Goal: Answer question/provide support: Share knowledge or assist other users

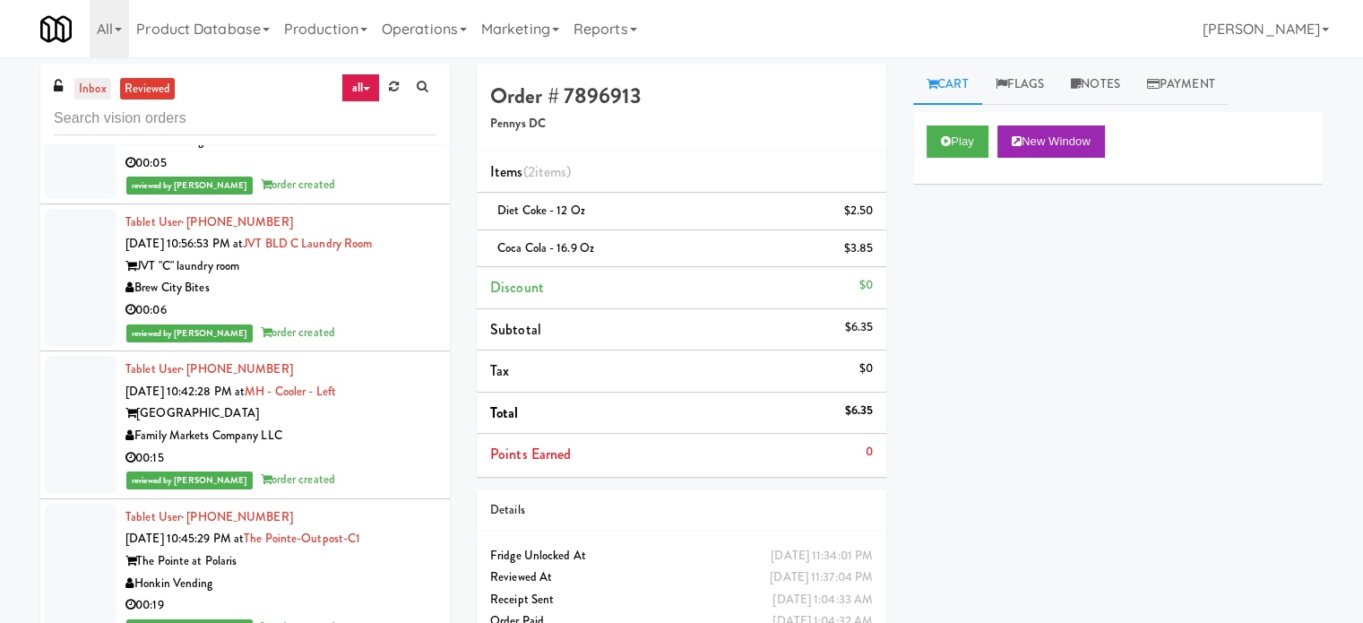
click at [97, 92] on link "inbox" at bounding box center [92, 89] width 37 height 22
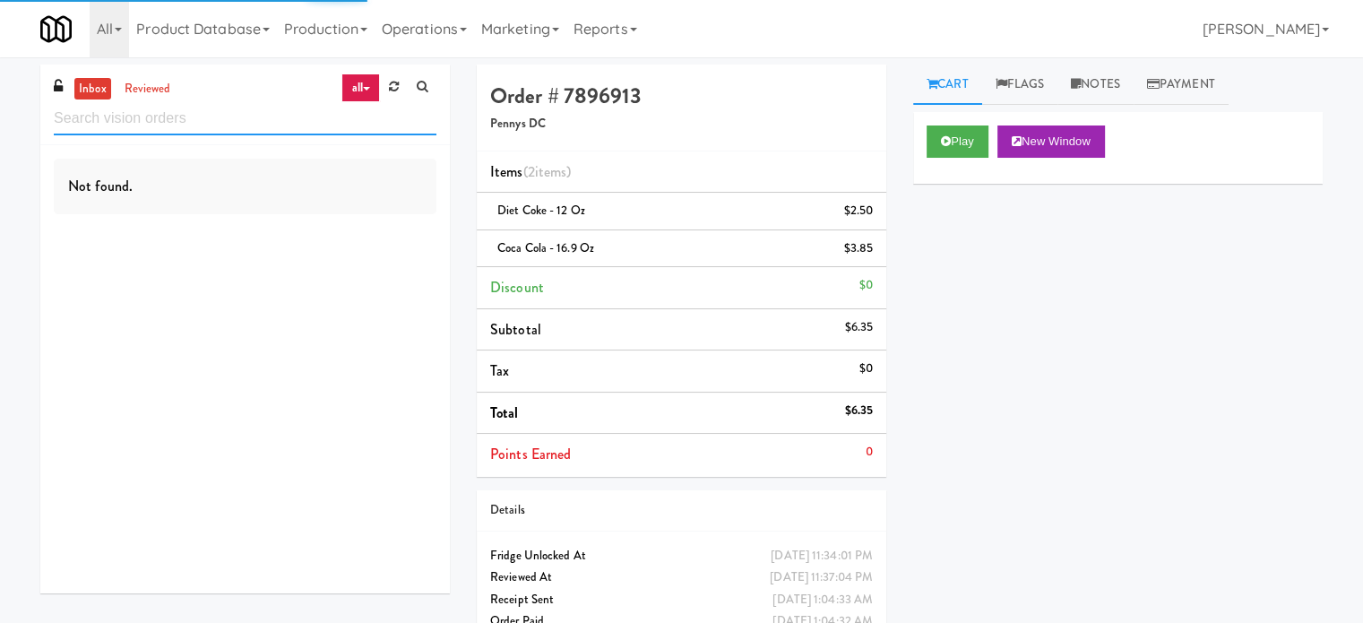
click at [171, 121] on input "text" at bounding box center [245, 118] width 383 height 33
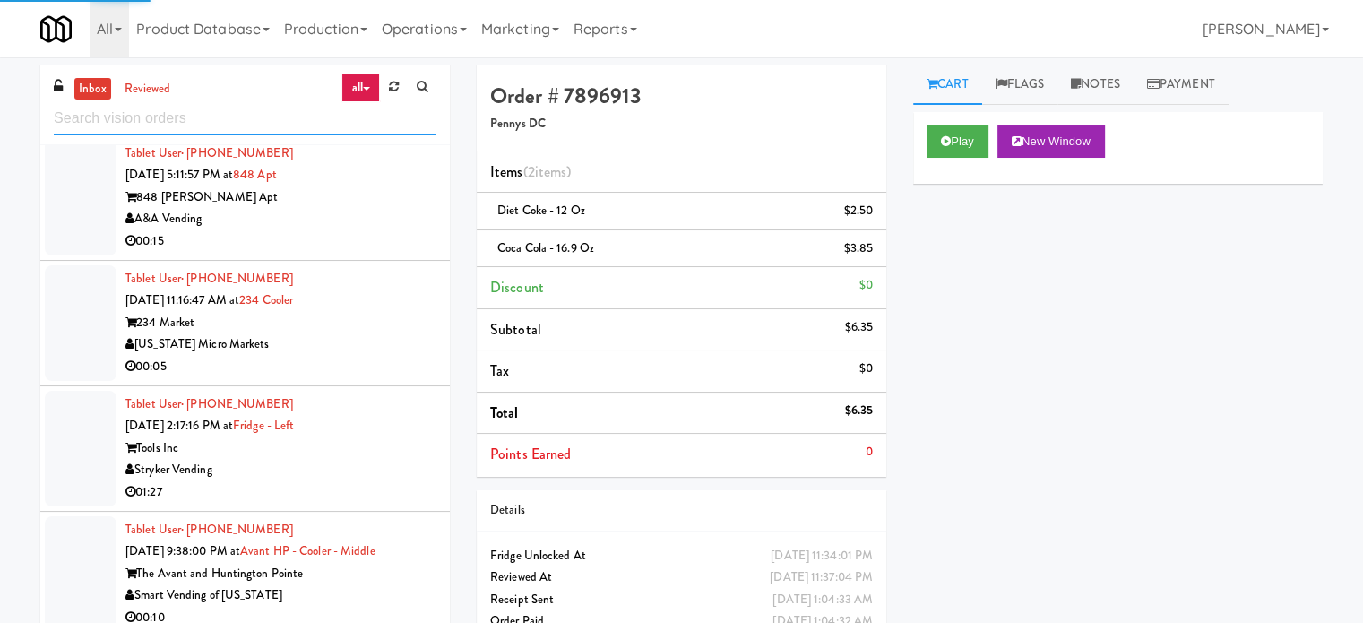
scroll to position [2972, 0]
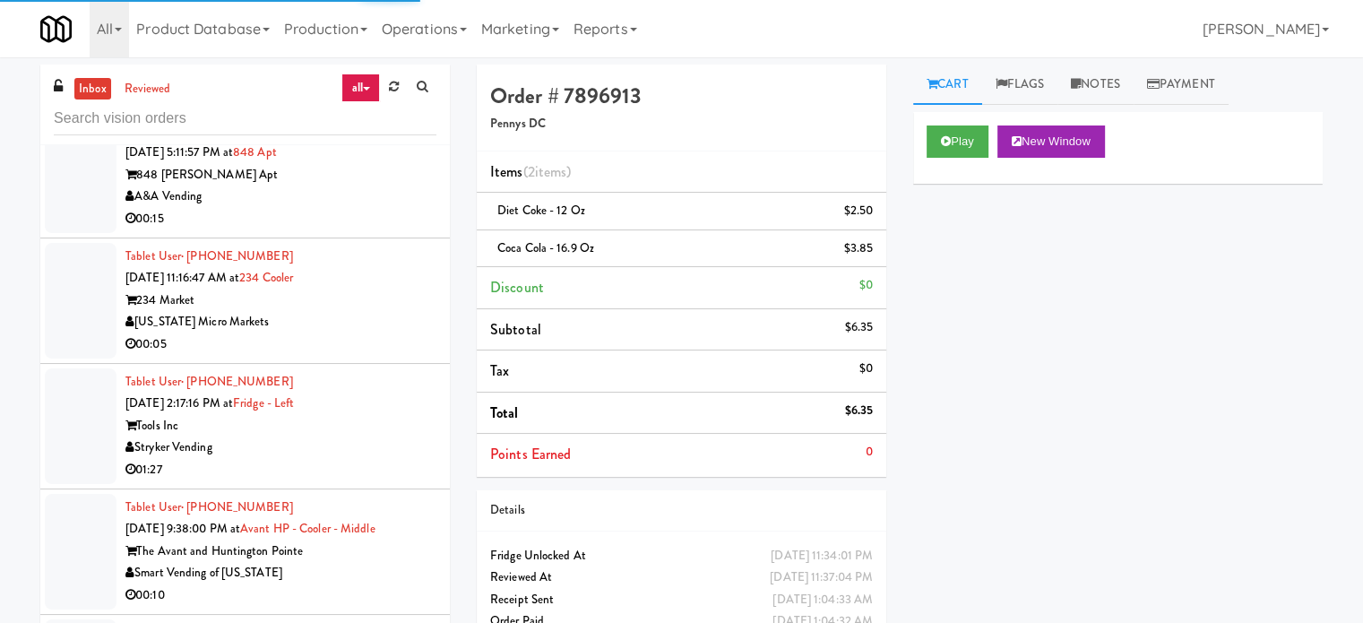
click at [363, 444] on div "Stryker Vending" at bounding box center [280, 448] width 311 height 22
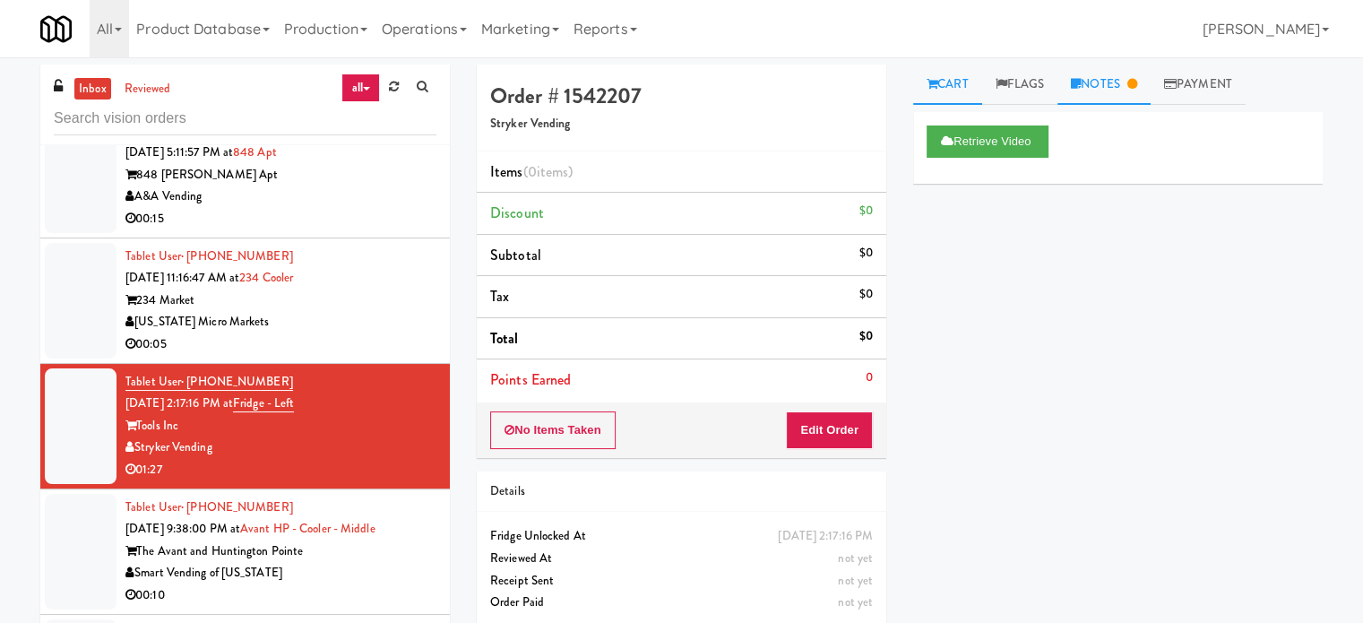
click at [1133, 84] on link "Notes" at bounding box center [1104, 85] width 93 height 40
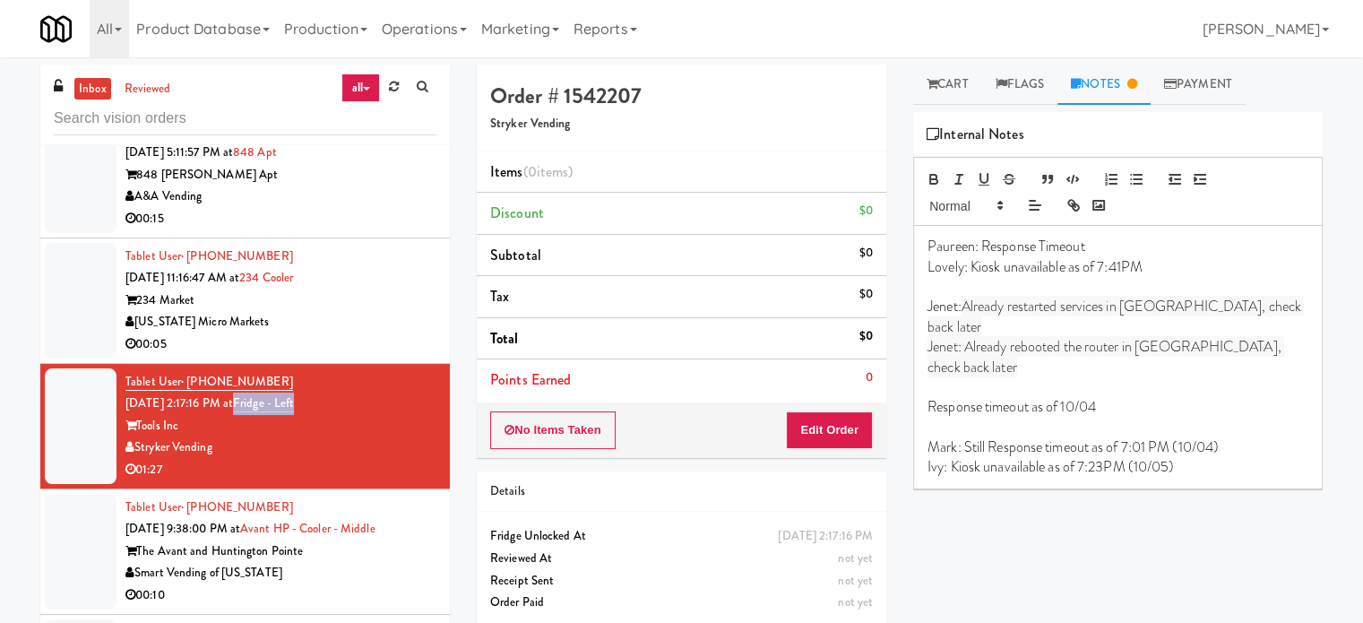
drag, startPoint x: 322, startPoint y: 394, endPoint x: 256, endPoint y: 400, distance: 65.7
click at [256, 400] on div "Tablet User · (414) 828-9105 [DATE] 2:17:16 PM at Fridge - Left Tools Inc Stryk…" at bounding box center [280, 426] width 311 height 110
copy link "Fridge - Left"
click at [1077, 336] on span "Jenet: Already rebooted the router in [GEOGRAPHIC_DATA], check back later" at bounding box center [1106, 356] width 357 height 40
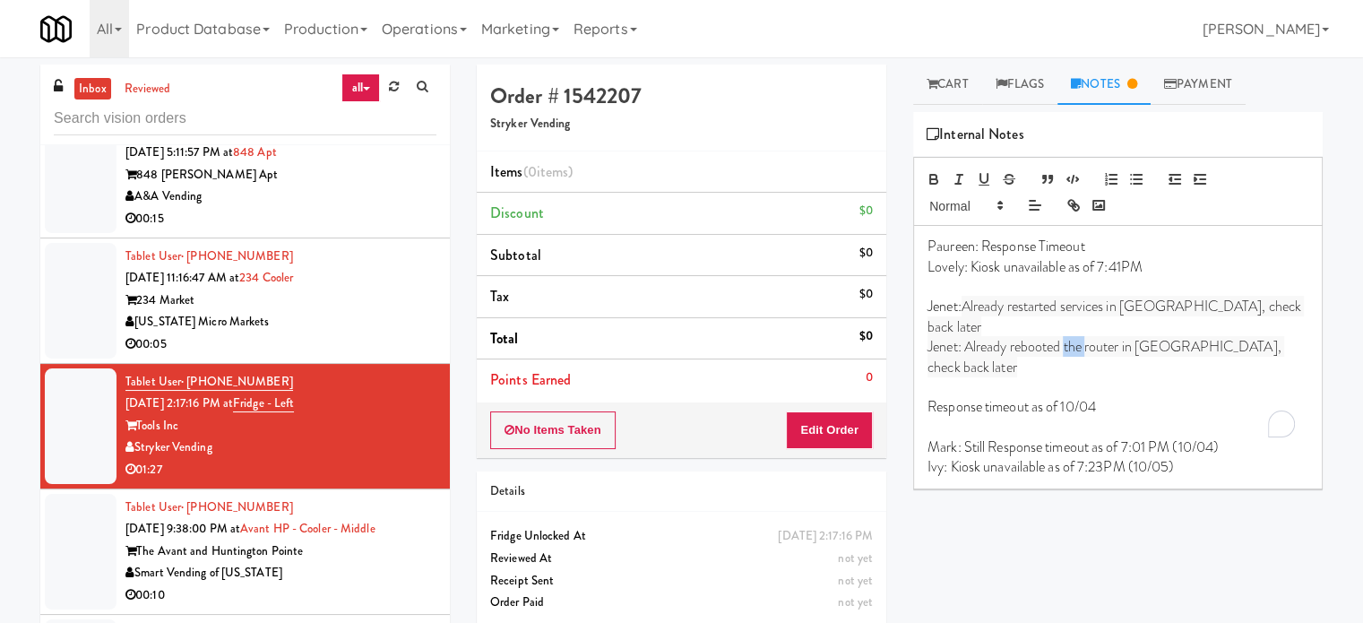
click at [1077, 336] on span "Jenet: Already rebooted the router in [GEOGRAPHIC_DATA], check back later" at bounding box center [1106, 356] width 357 height 40
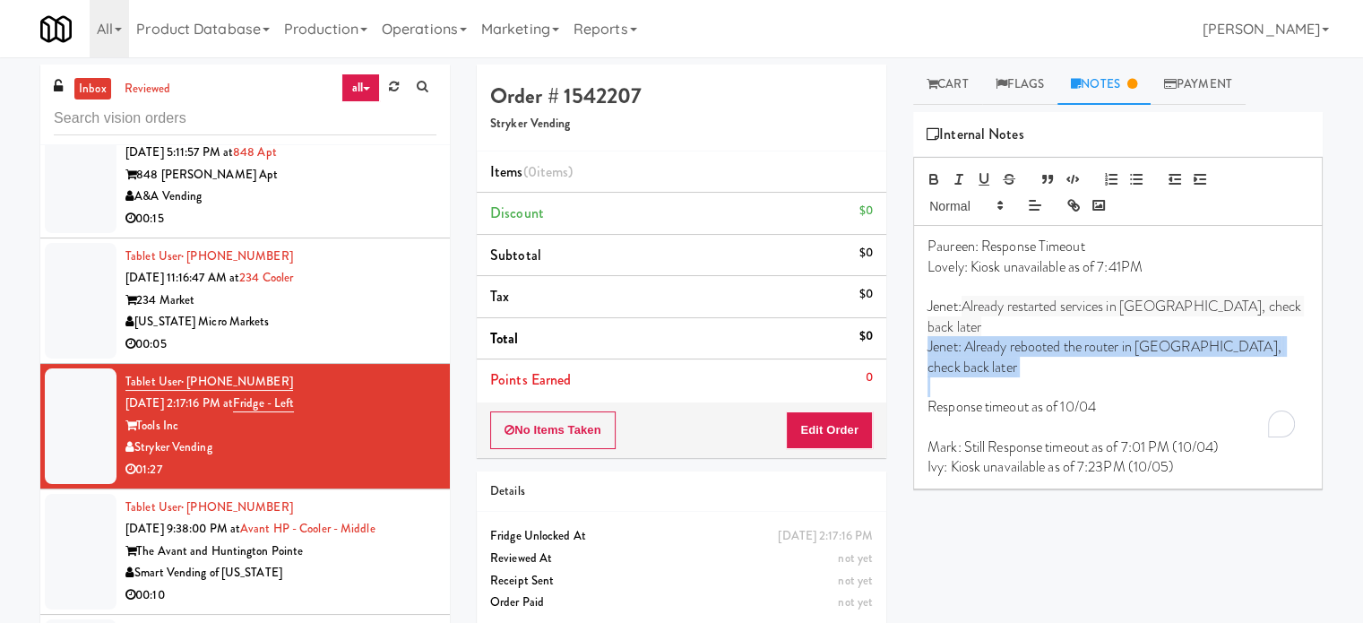
click at [1077, 336] on span "Jenet: Already rebooted the router in [GEOGRAPHIC_DATA], check back later" at bounding box center [1106, 356] width 357 height 40
copy span "Jenet: Already rebooted the router in [GEOGRAPHIC_DATA], check back later"
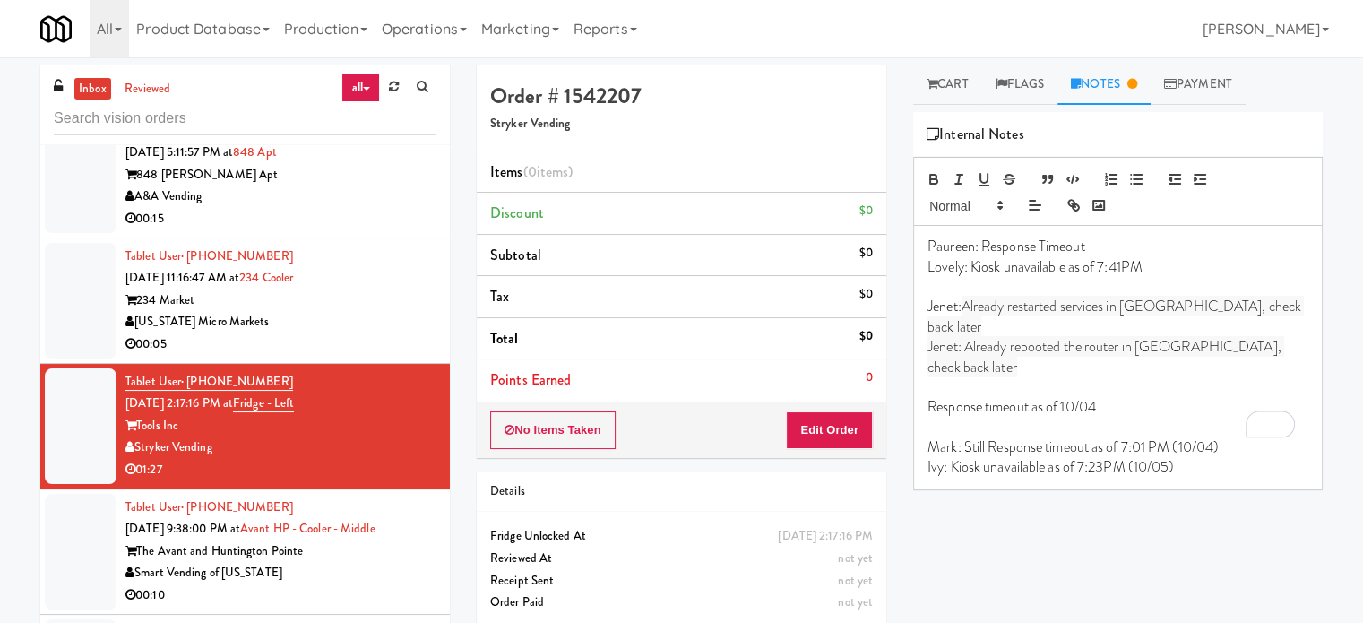
click at [1181, 457] on p "Ivy: Kiosk unavailable as of 7:23PM (10/05)" at bounding box center [1118, 467] width 381 height 20
click at [422, 567] on div "Smart Vending of [US_STATE]" at bounding box center [280, 573] width 311 height 22
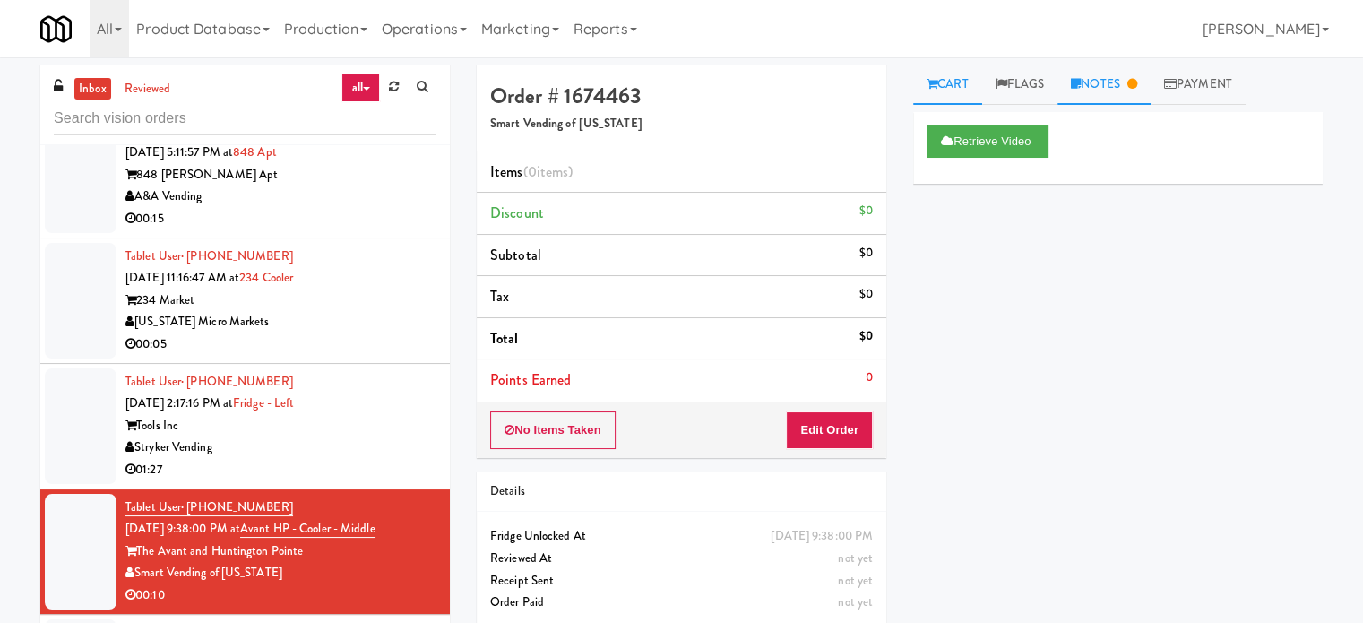
click at [1138, 82] on icon at bounding box center [1133, 84] width 10 height 12
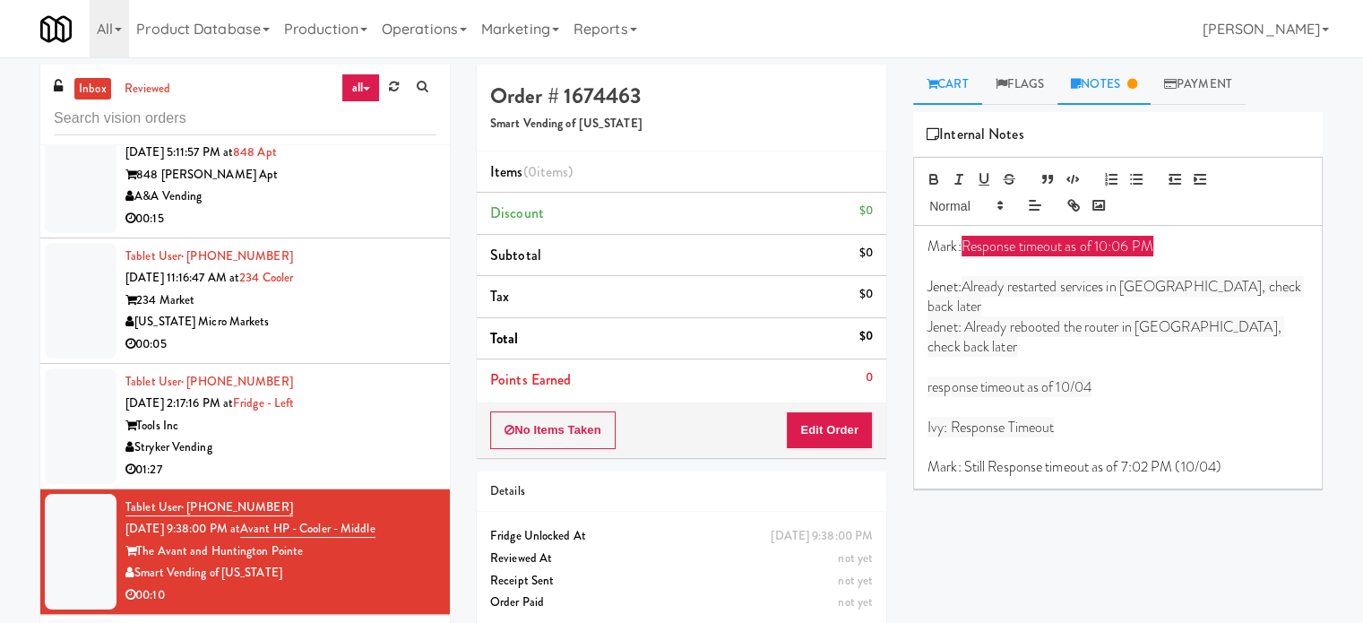
click at [950, 94] on link "Cart" at bounding box center [947, 85] width 69 height 40
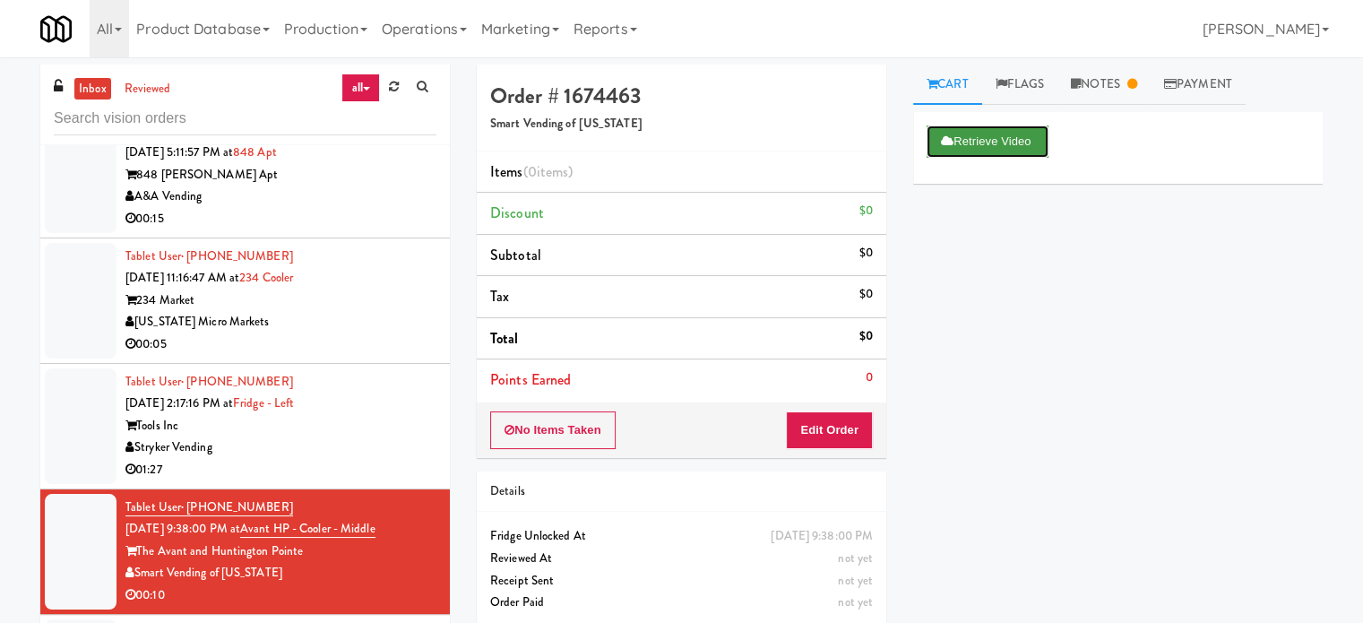
click at [973, 140] on button "Retrieve Video" at bounding box center [988, 141] width 122 height 32
drag, startPoint x: 403, startPoint y: 522, endPoint x: 307, endPoint y: 523, distance: 95.9
drag, startPoint x: 307, startPoint y: 523, endPoint x: 241, endPoint y: 440, distance: 105.8
click at [241, 440] on div "Stryker Vending" at bounding box center [280, 448] width 311 height 22
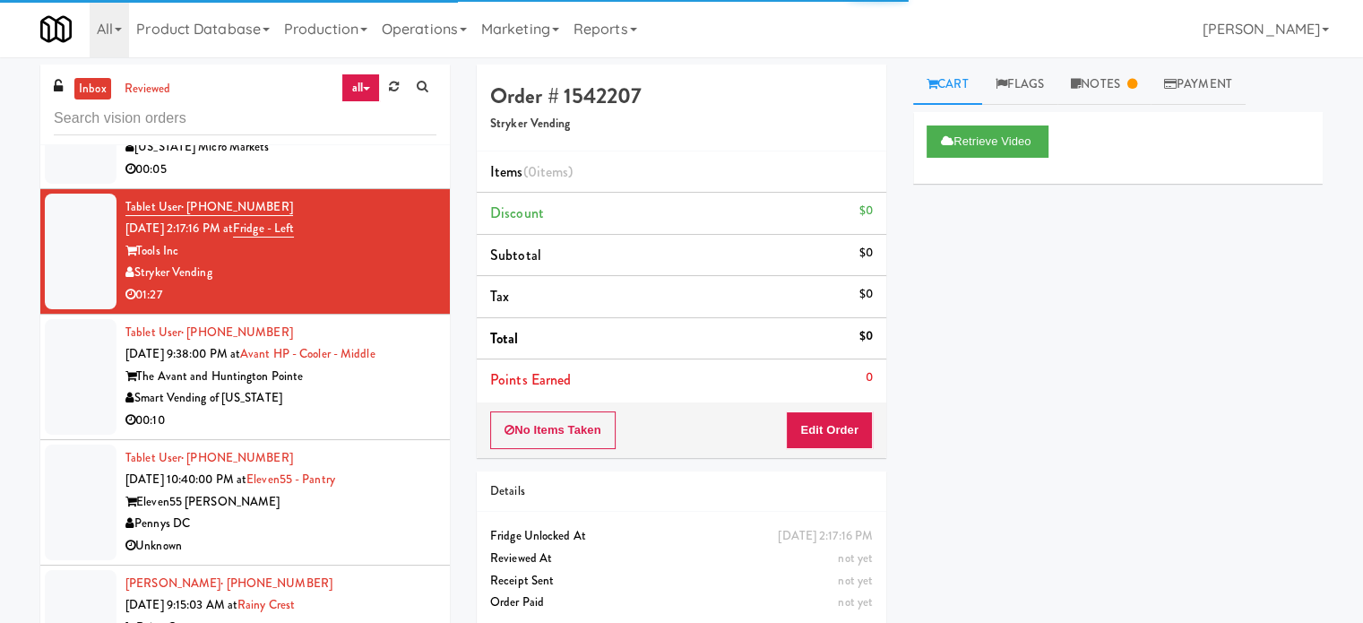
scroll to position [3254, 0]
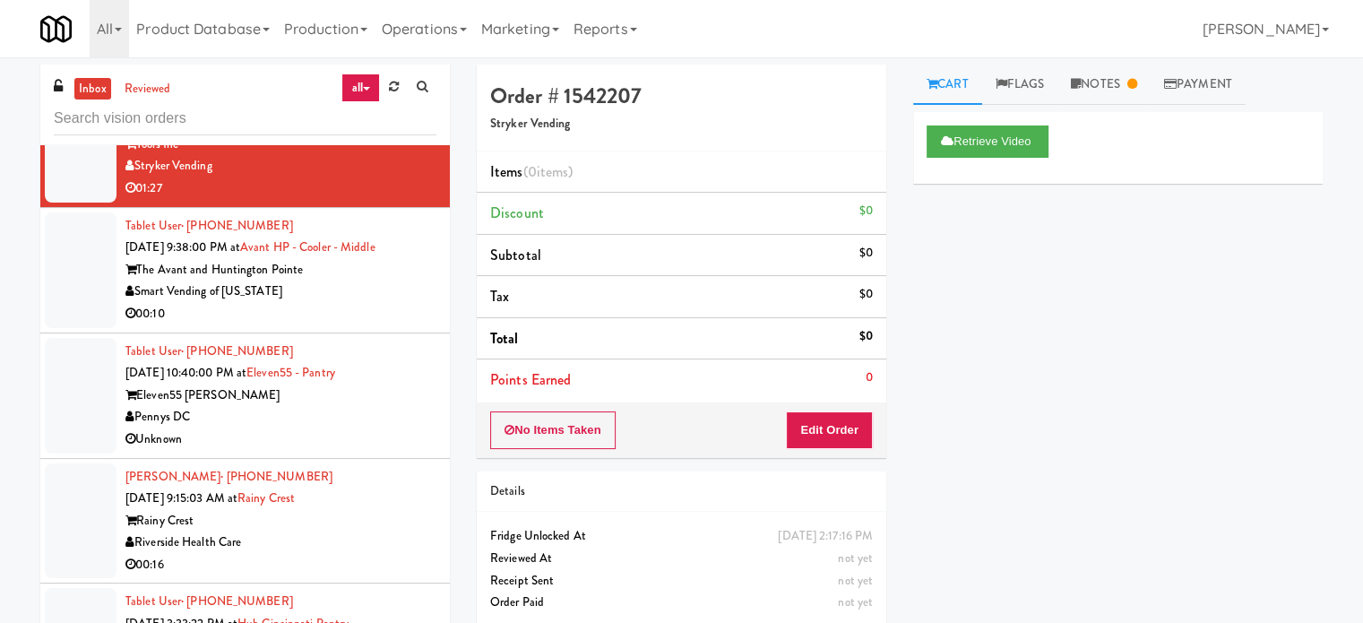
click at [283, 437] on div "Unknown" at bounding box center [280, 439] width 311 height 22
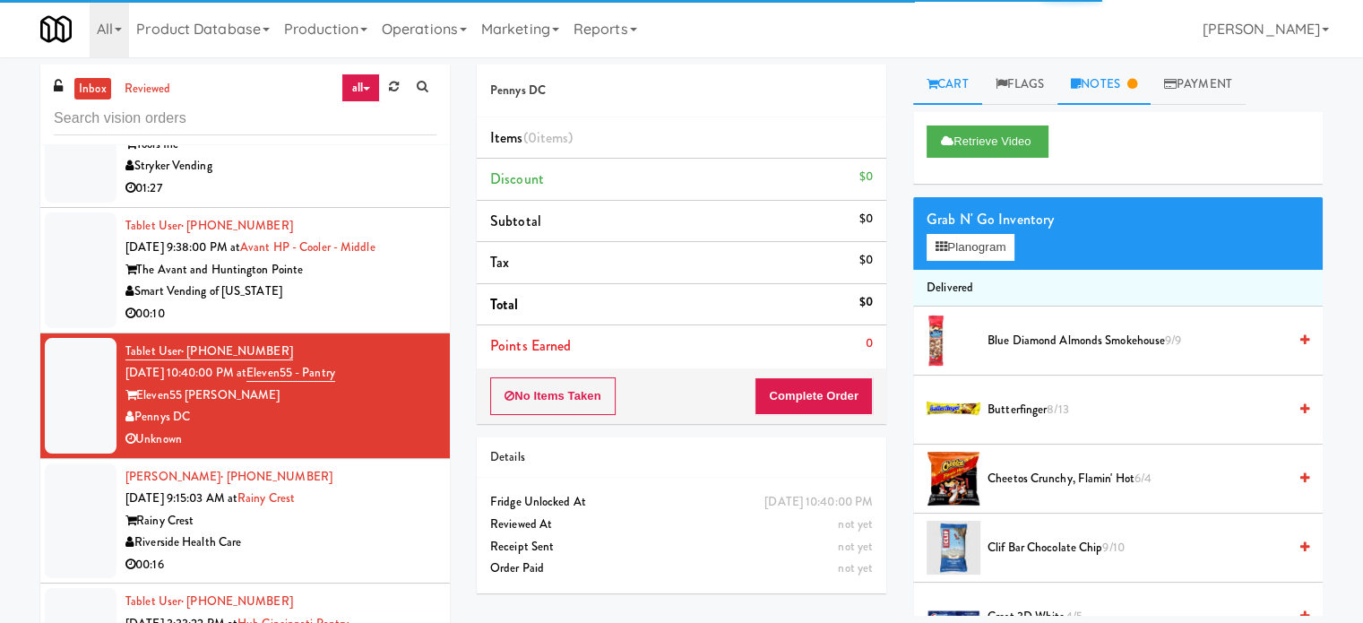
click at [1115, 91] on link "Notes" at bounding box center [1104, 85] width 93 height 40
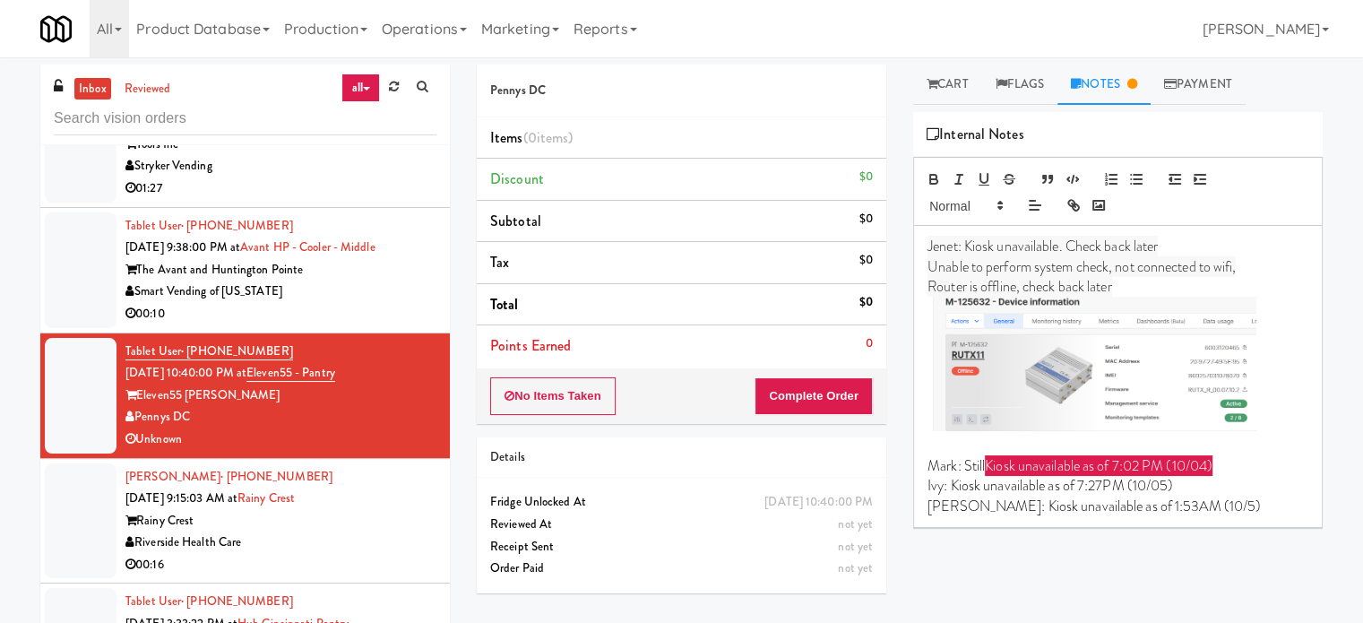
click at [382, 515] on div "Rainy Crest" at bounding box center [280, 521] width 311 height 22
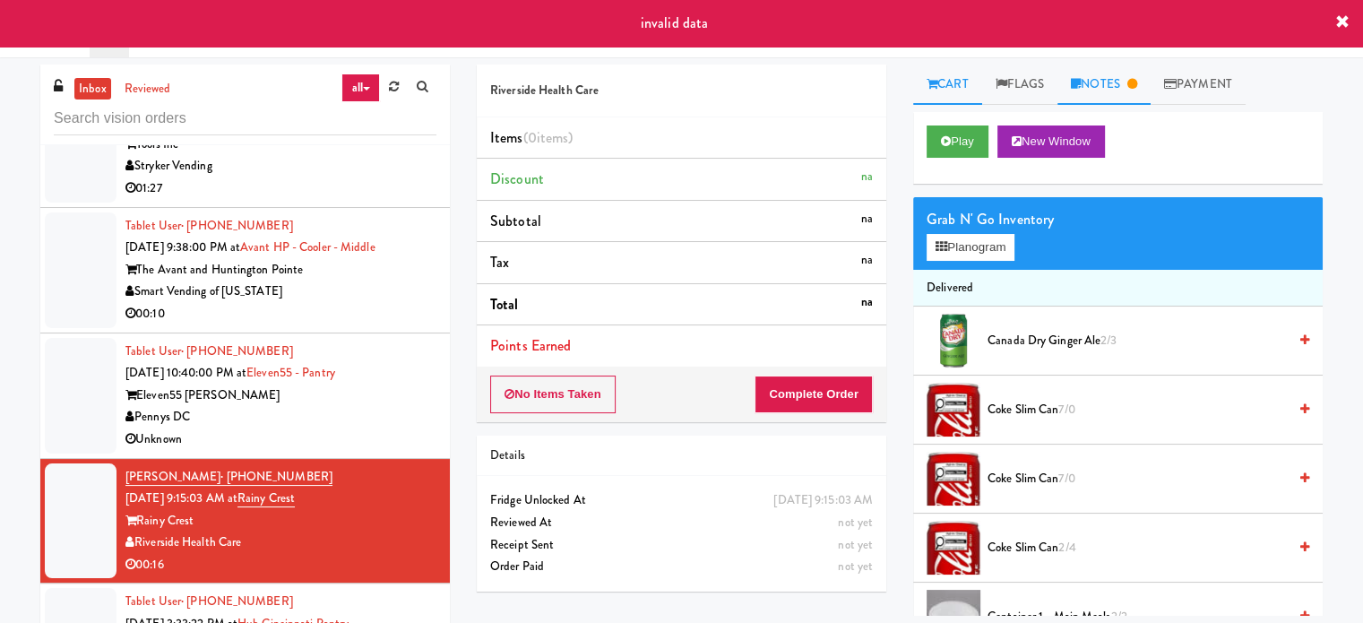
click at [1115, 84] on link "Notes" at bounding box center [1104, 85] width 93 height 40
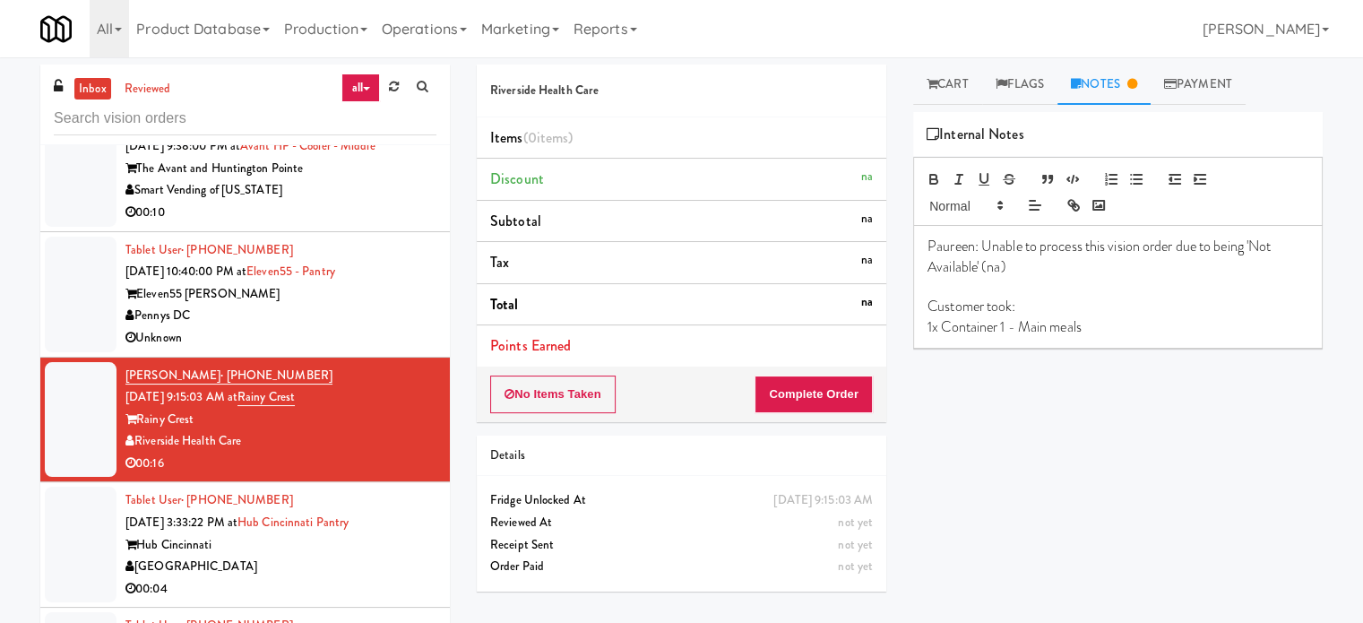
scroll to position [3356, 0]
click at [384, 549] on div "Hub Cincinnati" at bounding box center [280, 544] width 311 height 22
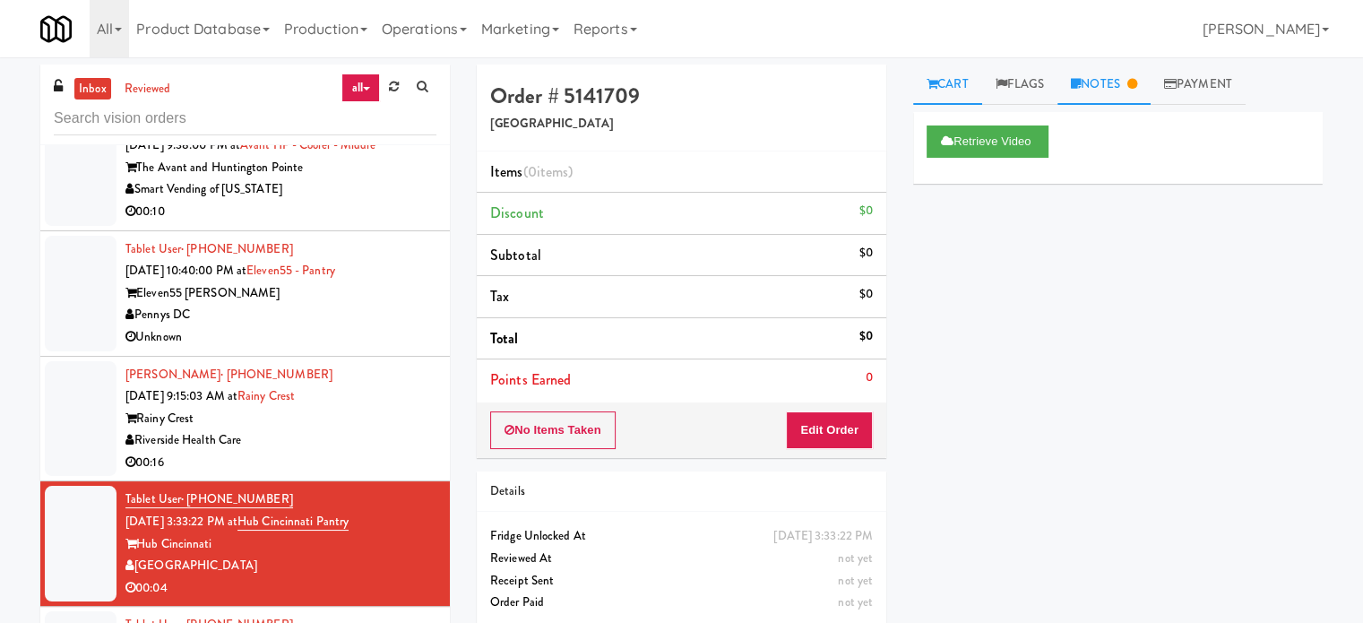
click at [1124, 83] on link "Notes" at bounding box center [1104, 85] width 93 height 40
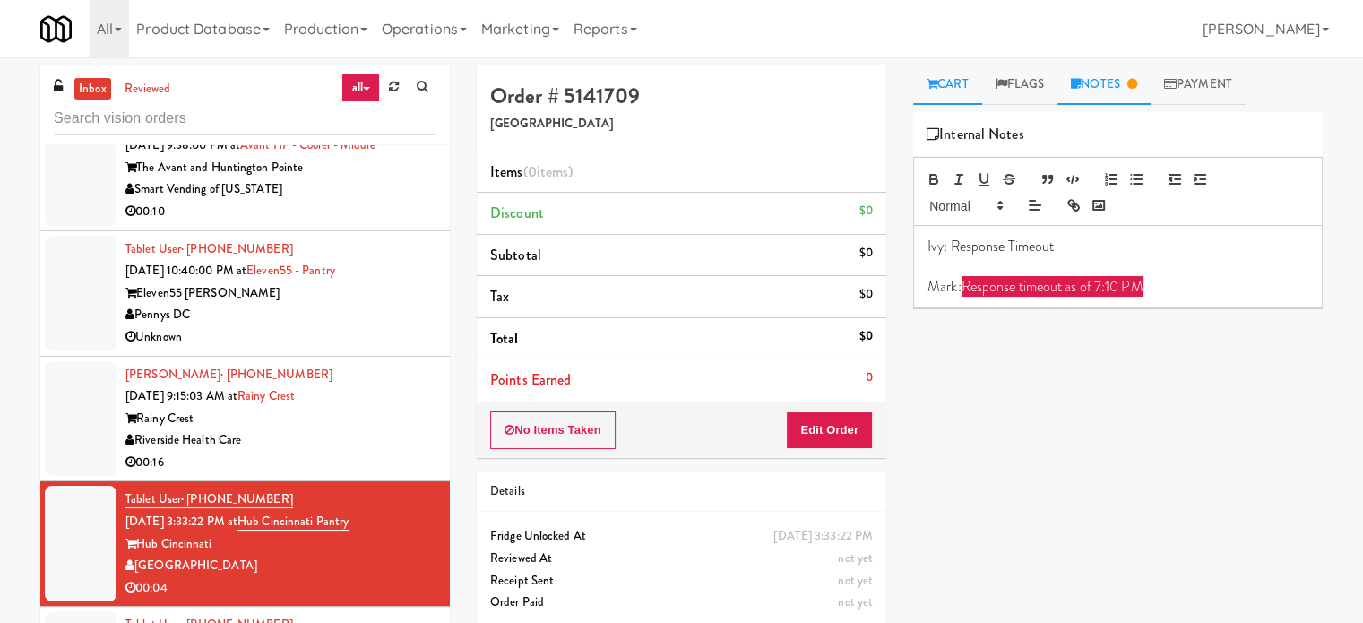
click at [957, 91] on link "Cart" at bounding box center [947, 85] width 69 height 40
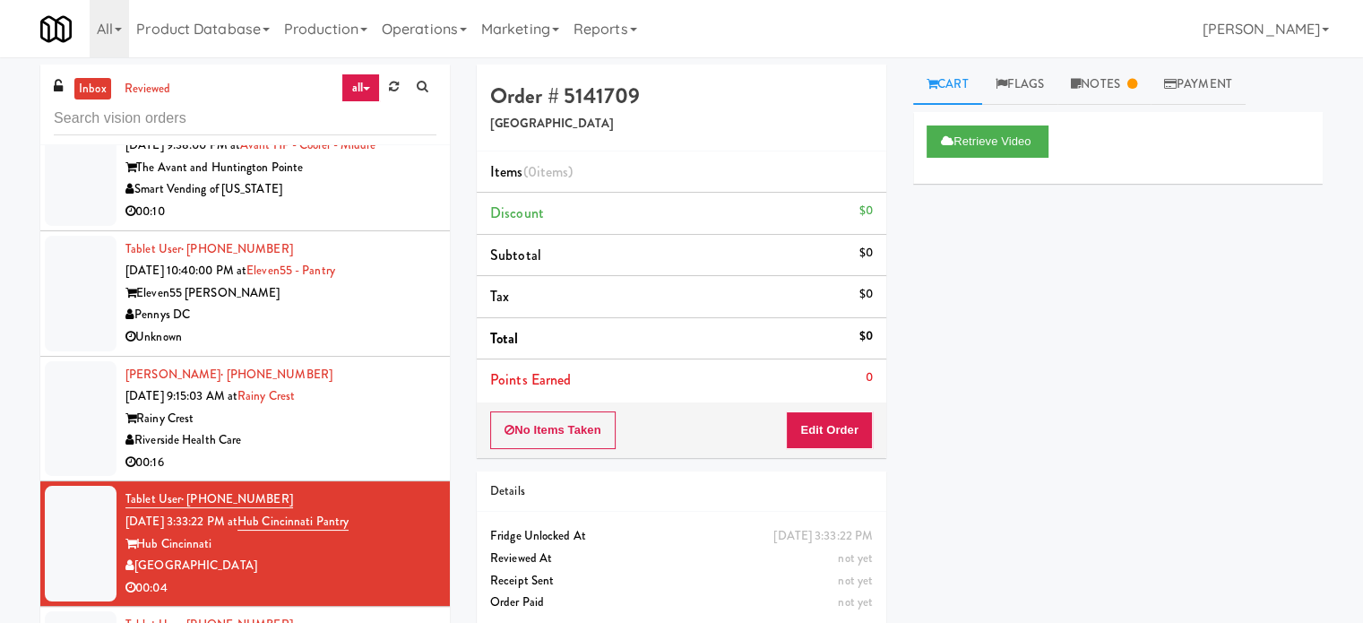
drag, startPoint x: 378, startPoint y: 514, endPoint x: 258, endPoint y: 519, distance: 120.2
click at [258, 519] on div "Tablet User · (263) 222-2222 [DATE] 3:33:22 PM at Hub Cincinnati Pantry Hub [GE…" at bounding box center [280, 544] width 311 height 110
copy span "Hub Cincinnati Pantry"
click at [415, 429] on div "Riverside Health Care" at bounding box center [280, 440] width 311 height 22
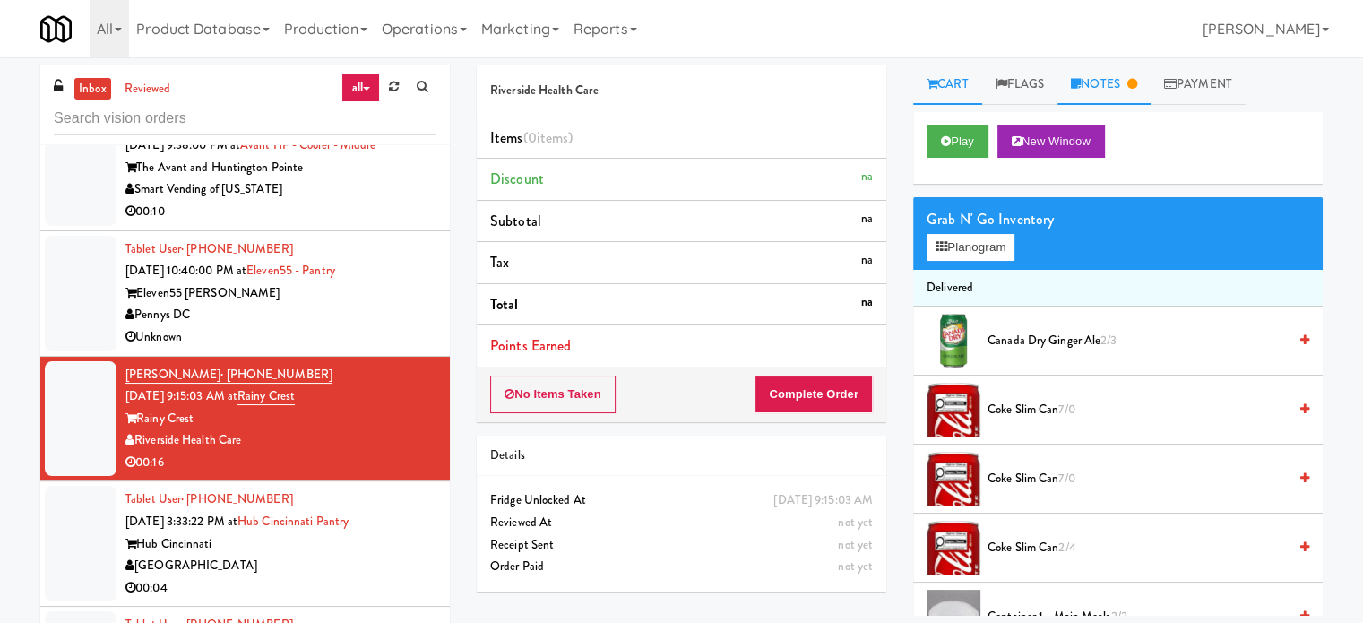
click at [1126, 82] on link "Notes" at bounding box center [1104, 85] width 93 height 40
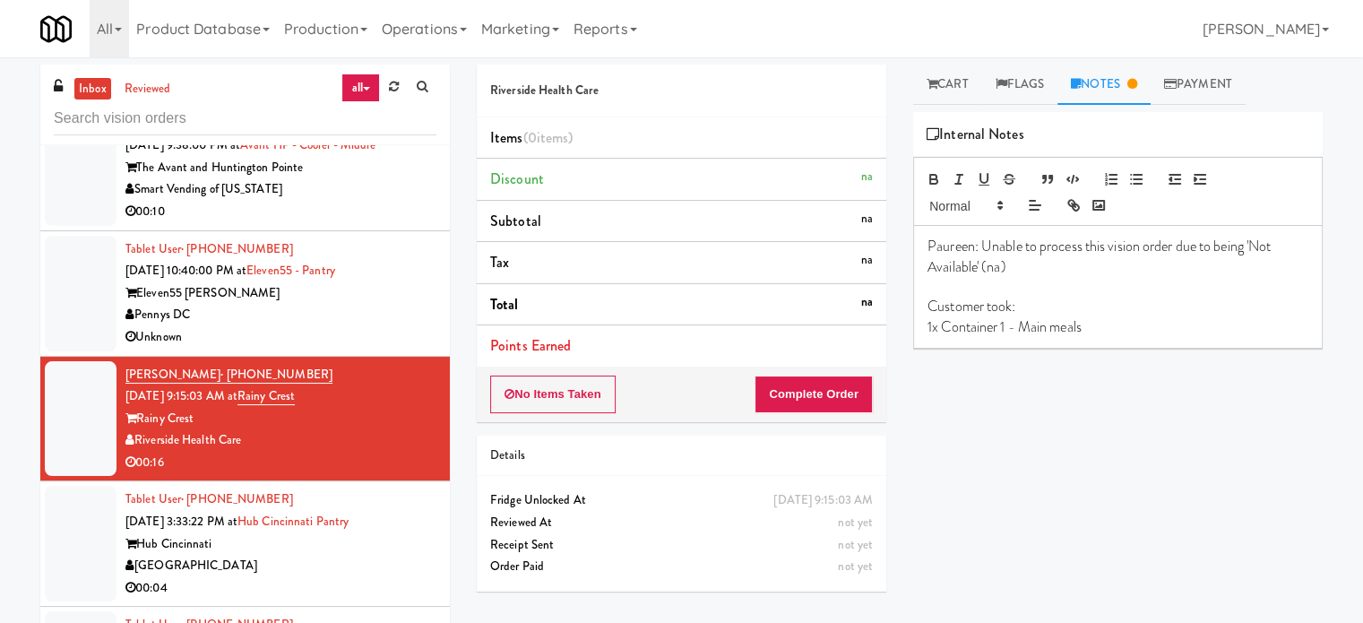
click at [399, 333] on div "Unknown" at bounding box center [280, 337] width 311 height 22
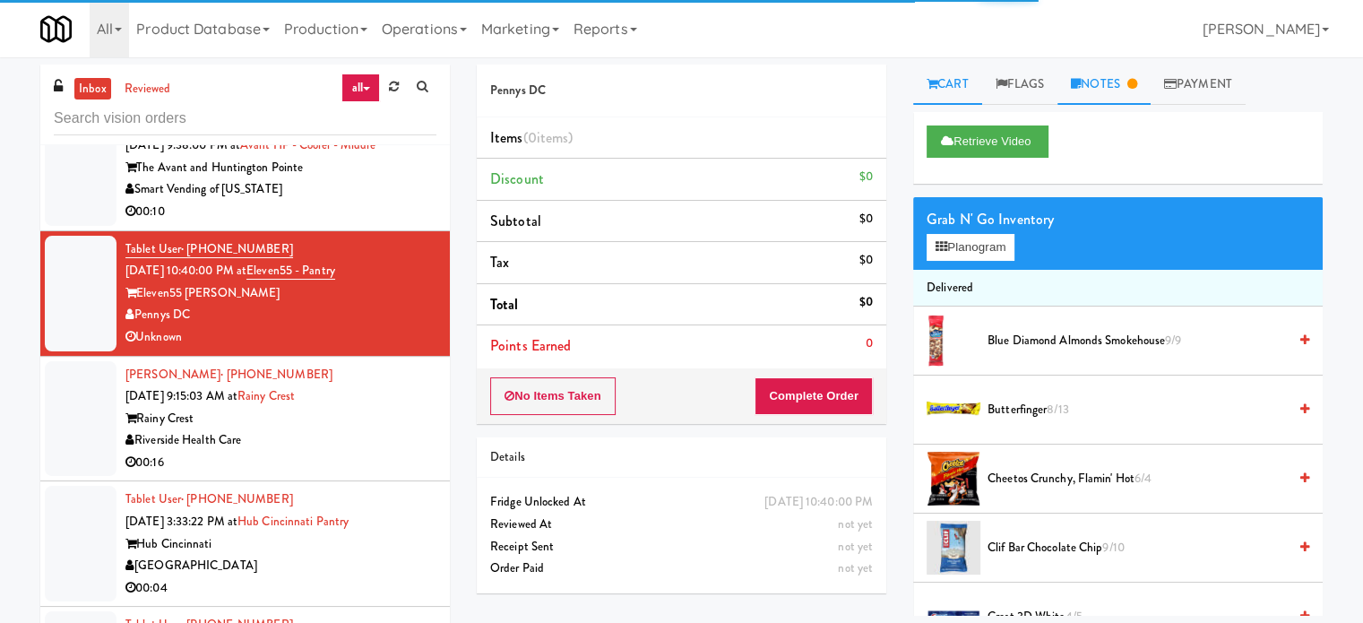
click at [1135, 90] on link "Notes" at bounding box center [1104, 85] width 93 height 40
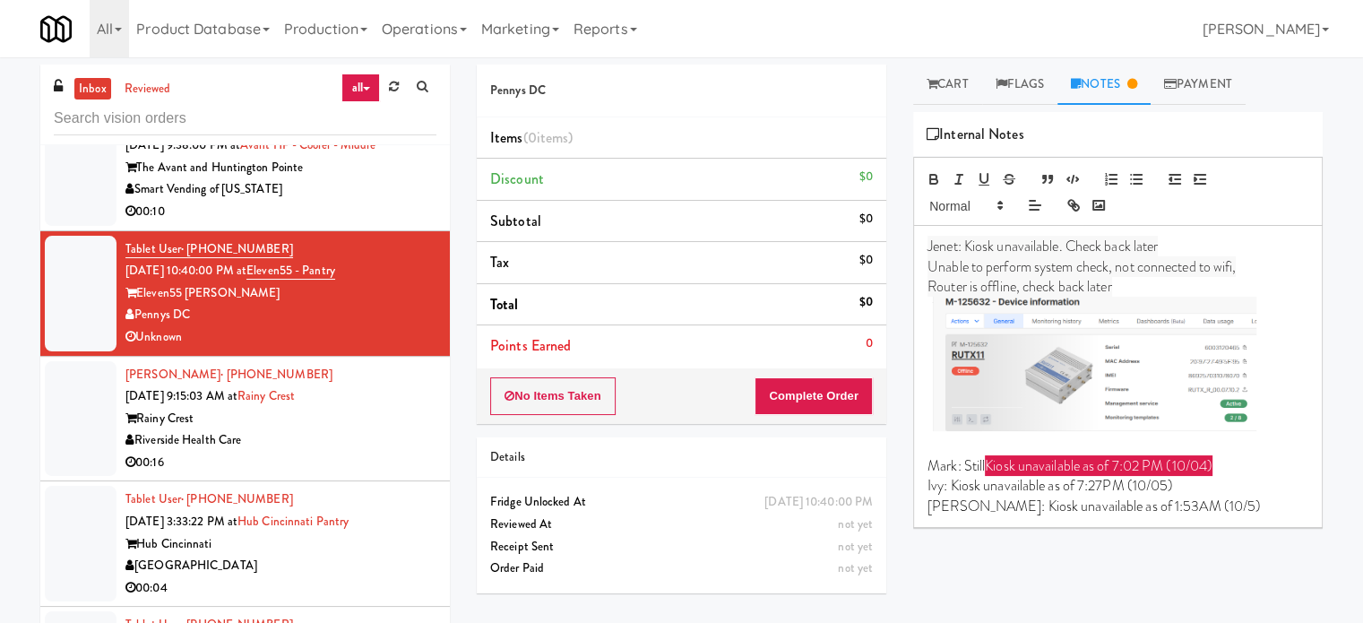
click at [331, 203] on div "00:10" at bounding box center [280, 212] width 311 height 22
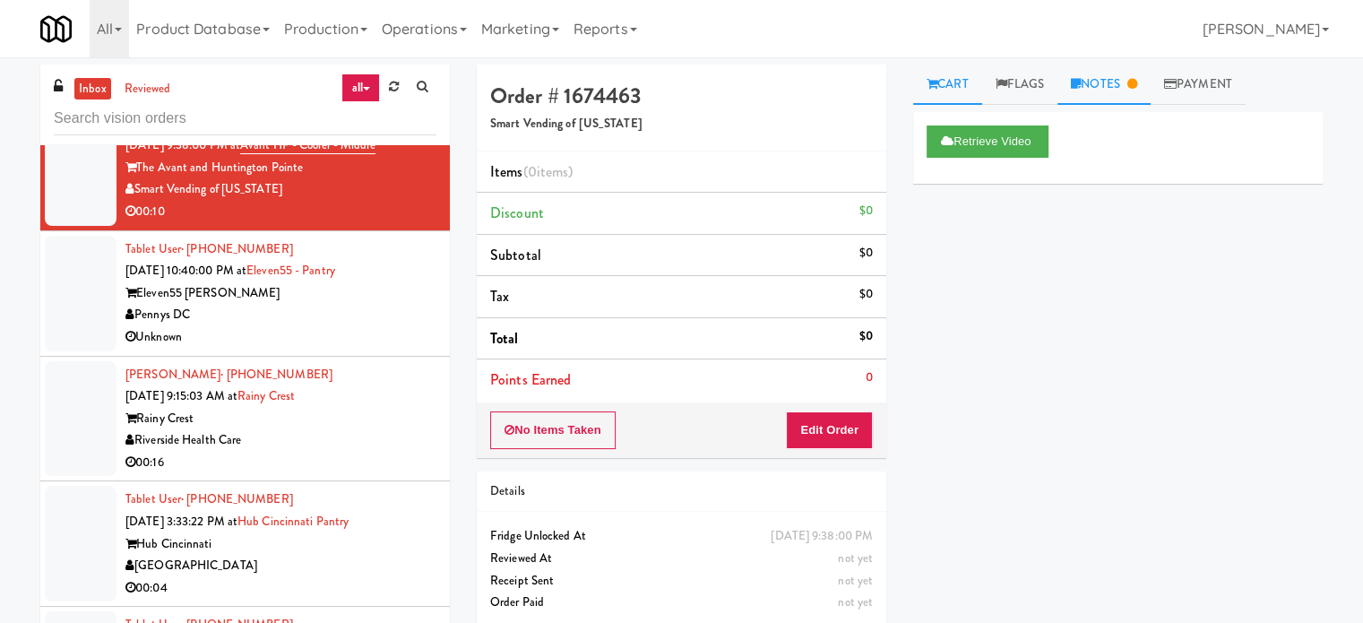
click at [1117, 79] on link "Notes" at bounding box center [1104, 85] width 93 height 40
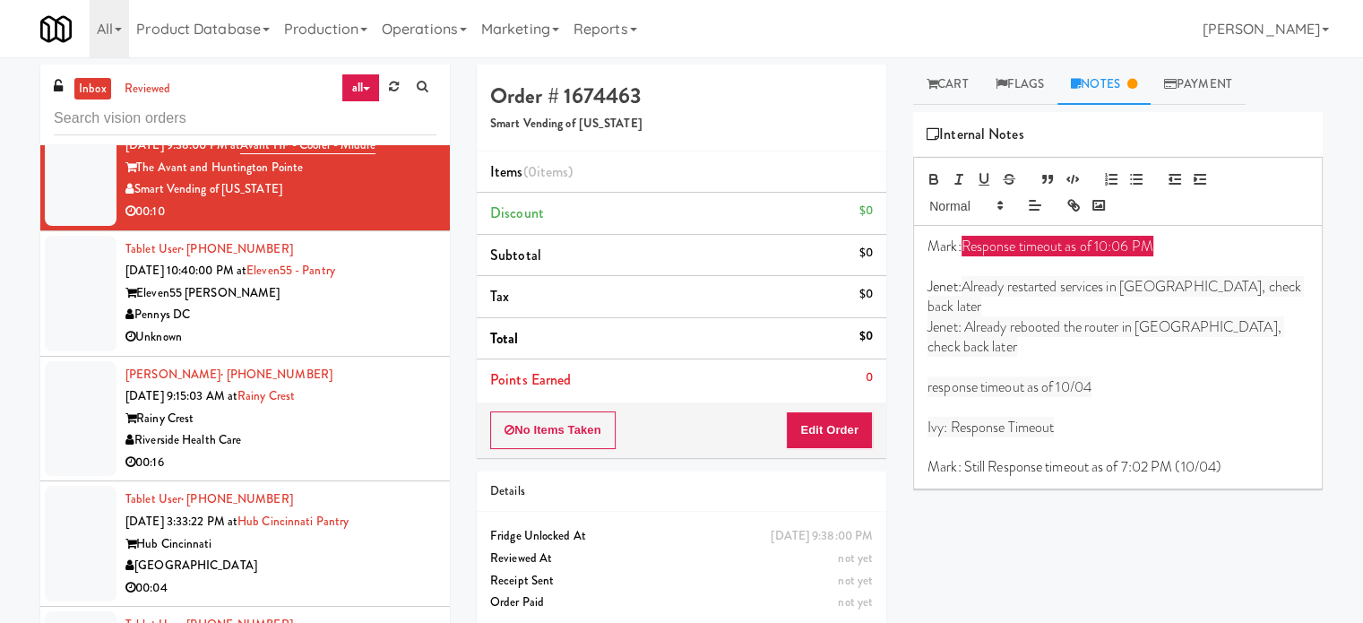
click at [974, 287] on span "Already restarted services in [GEOGRAPHIC_DATA], check back later" at bounding box center [1116, 296] width 376 height 40
copy p "Jenet: Already restarted services in [GEOGRAPHIC_DATA], check back later"
click at [330, 580] on div "00:04" at bounding box center [280, 588] width 311 height 22
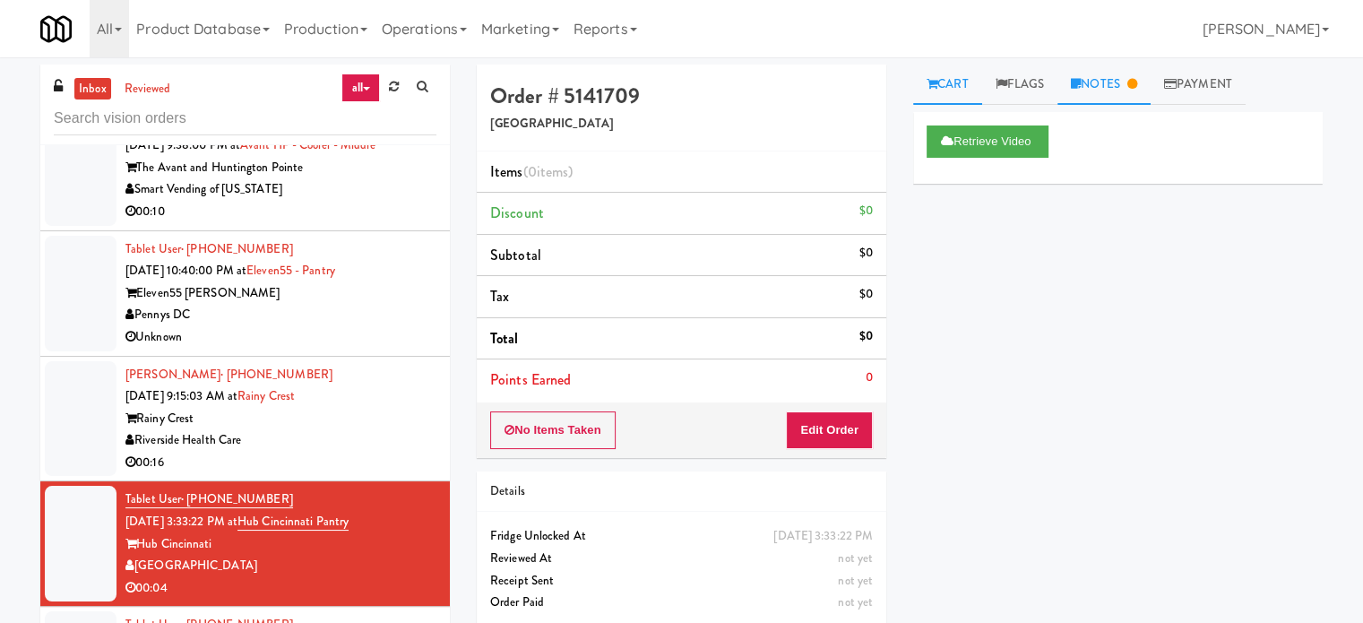
click at [1113, 90] on link "Notes" at bounding box center [1104, 85] width 93 height 40
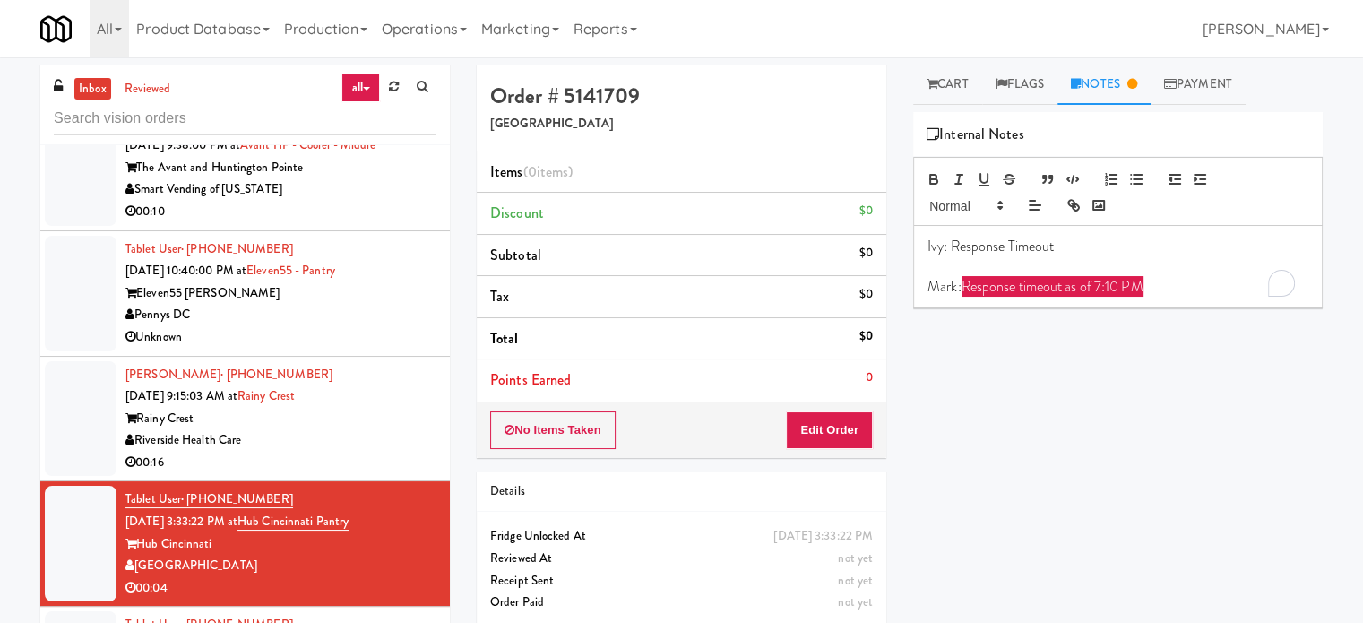
click at [1174, 284] on p "Mark: Response timeout as of 7:10 PM" at bounding box center [1118, 287] width 381 height 20
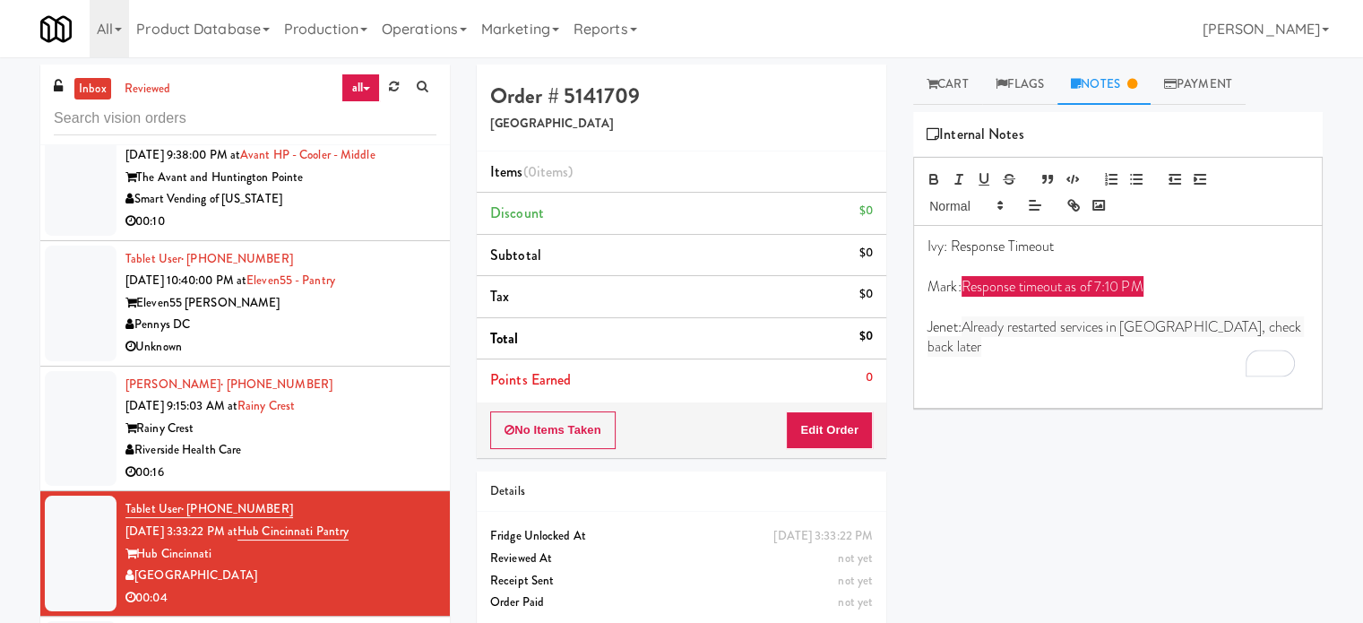
scroll to position [3654, 0]
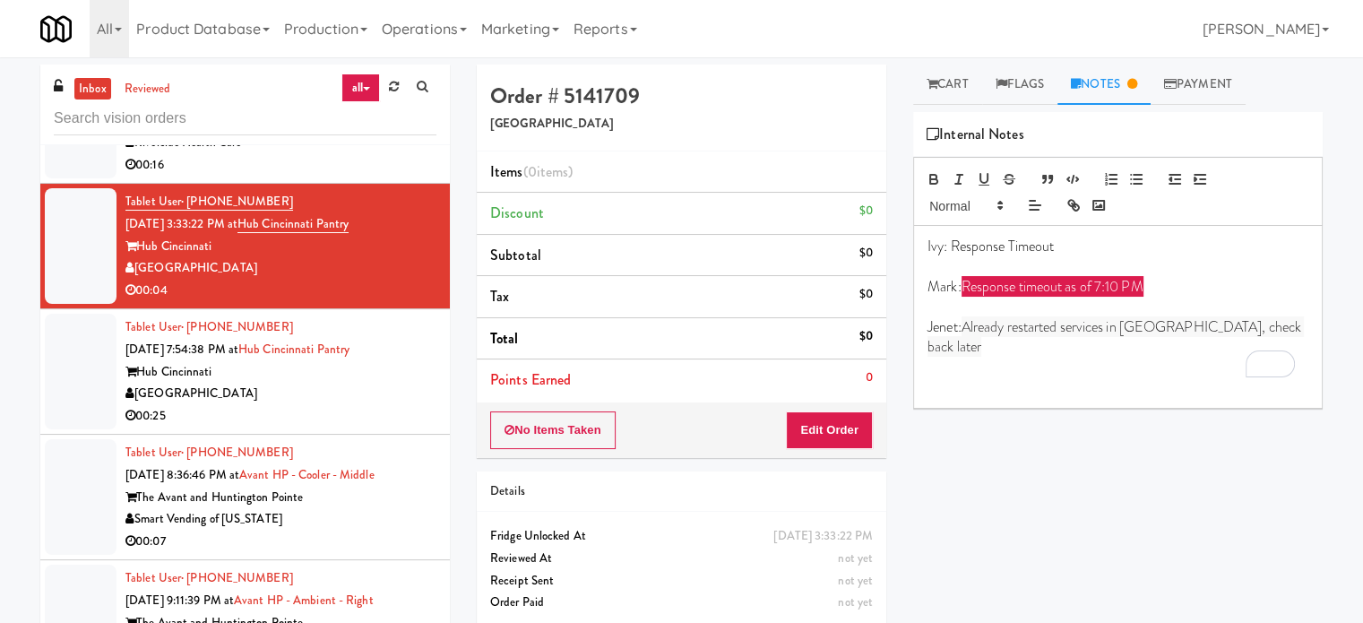
click at [359, 411] on div "00:25" at bounding box center [280, 416] width 311 height 22
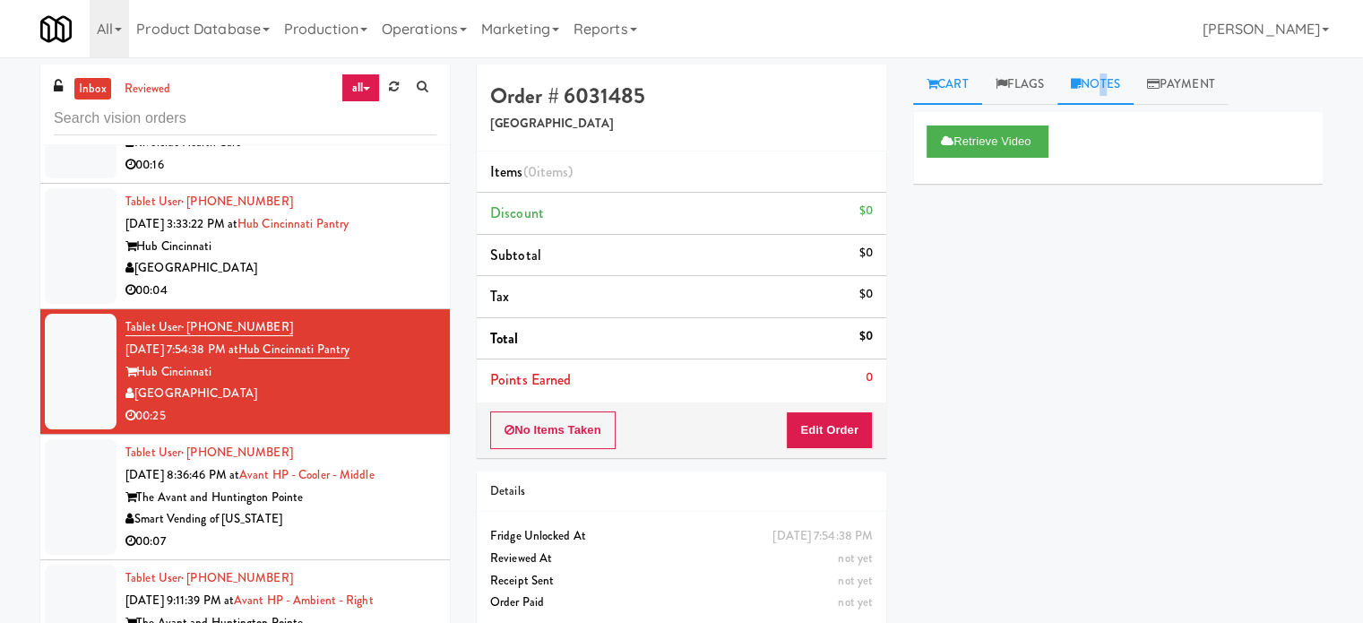
drag, startPoint x: 1095, startPoint y: 94, endPoint x: 1108, endPoint y: 85, distance: 16.2
click at [1108, 85] on link "Notes" at bounding box center [1096, 85] width 76 height 40
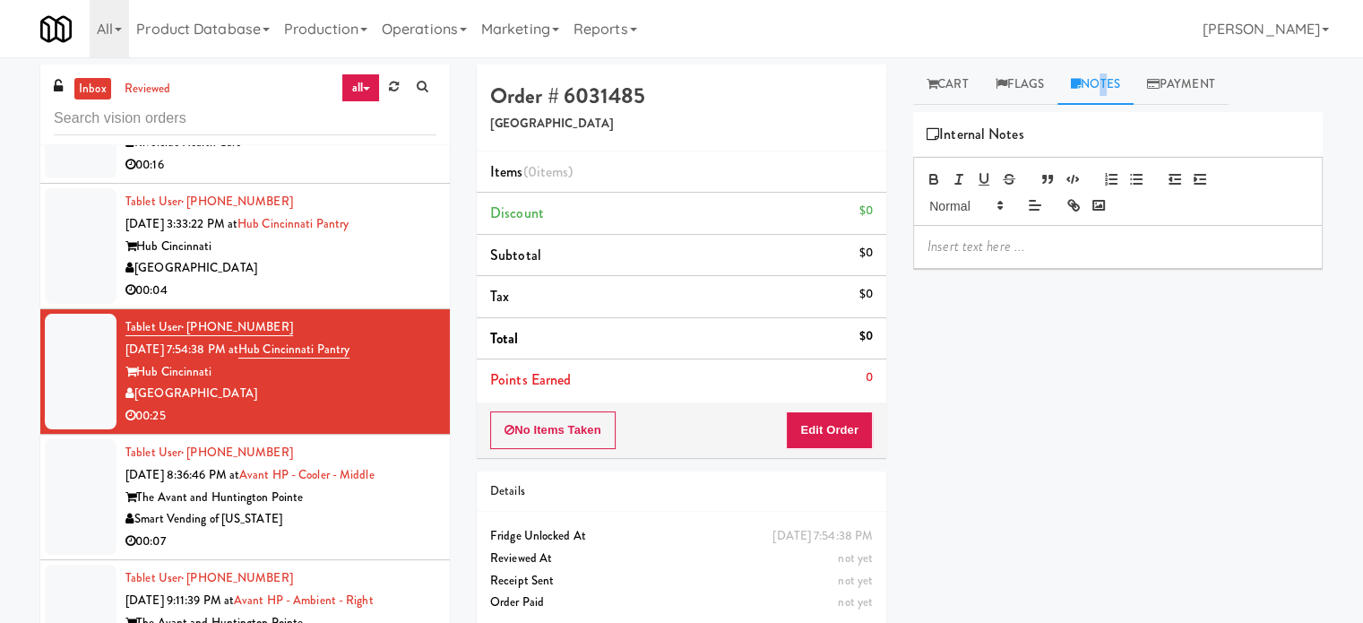
click at [1108, 85] on link "Notes" at bounding box center [1096, 85] width 76 height 40
click at [1001, 252] on p "To enrich screen reader interactions, please activate Accessibility in Grammarl…" at bounding box center [1118, 247] width 381 height 20
click at [388, 508] on div "Smart Vending of [US_STATE]" at bounding box center [280, 519] width 311 height 22
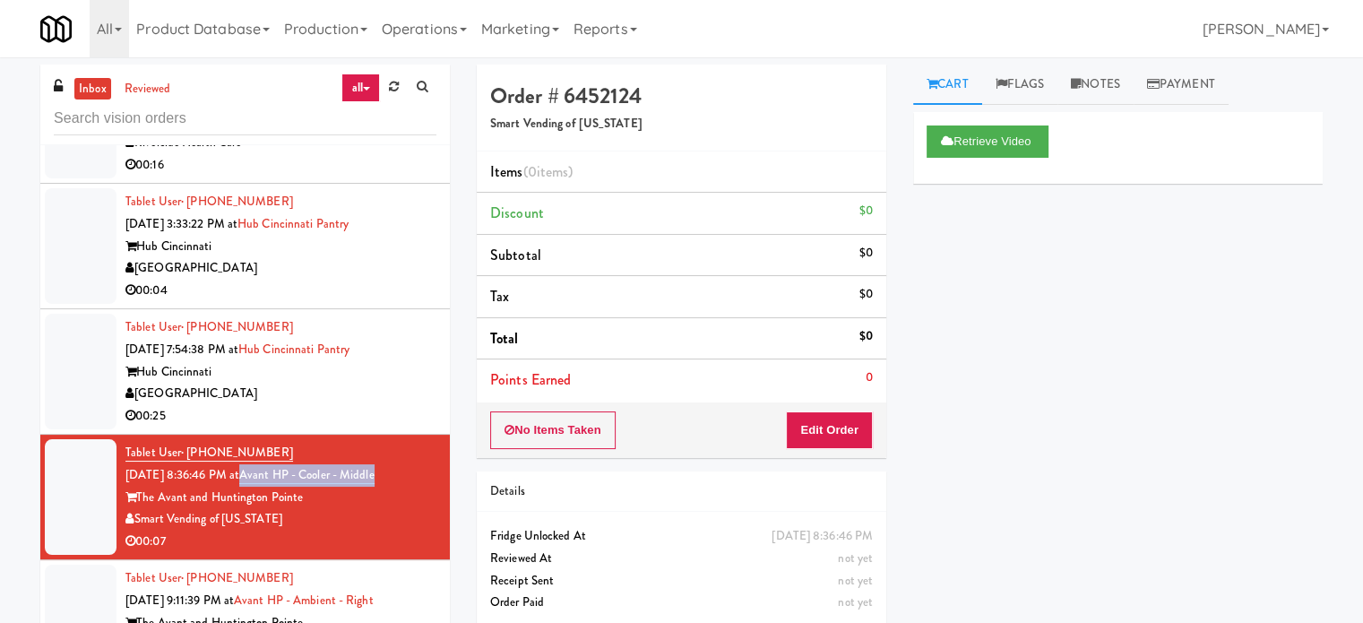
drag, startPoint x: 405, startPoint y: 469, endPoint x: 265, endPoint y: 473, distance: 139.9
click at [265, 473] on div "Tablet User · (757) 401-5002 [DATE] 8:36:46 PM at Avant HP - Cooler - Middle Th…" at bounding box center [280, 497] width 311 height 110
copy link "Avant HP - Cooler - Middle"
click at [327, 260] on div "[GEOGRAPHIC_DATA]" at bounding box center [280, 268] width 311 height 22
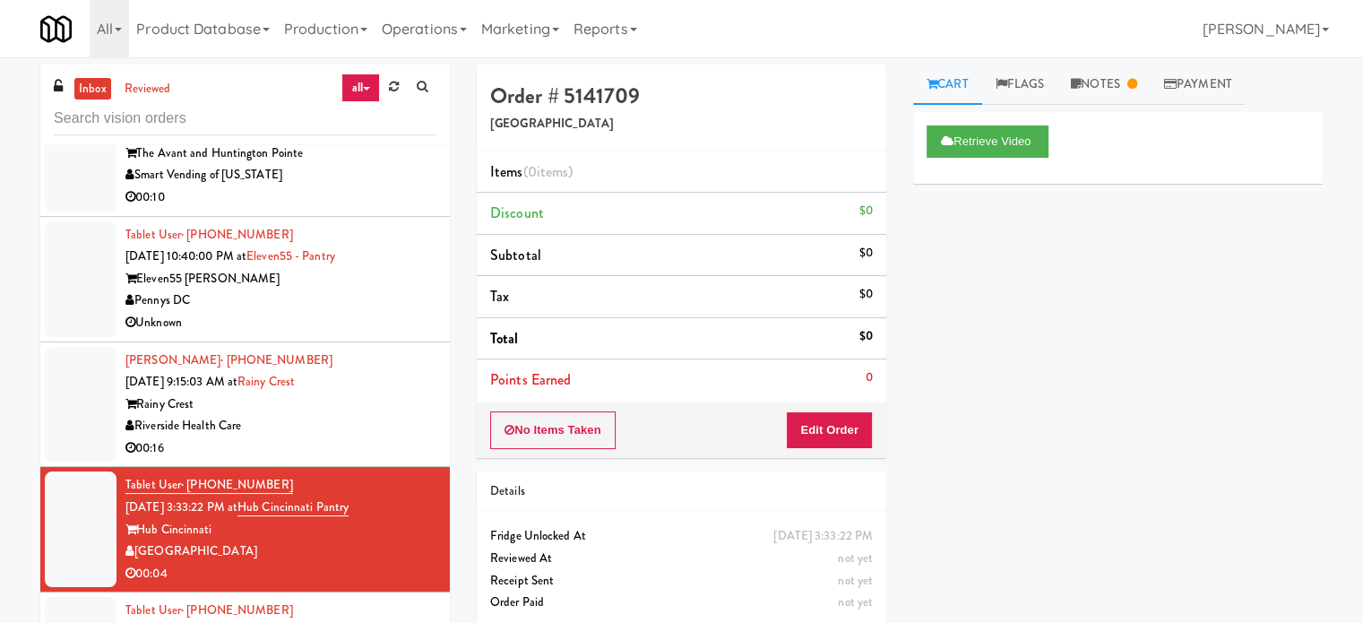
scroll to position [3294, 0]
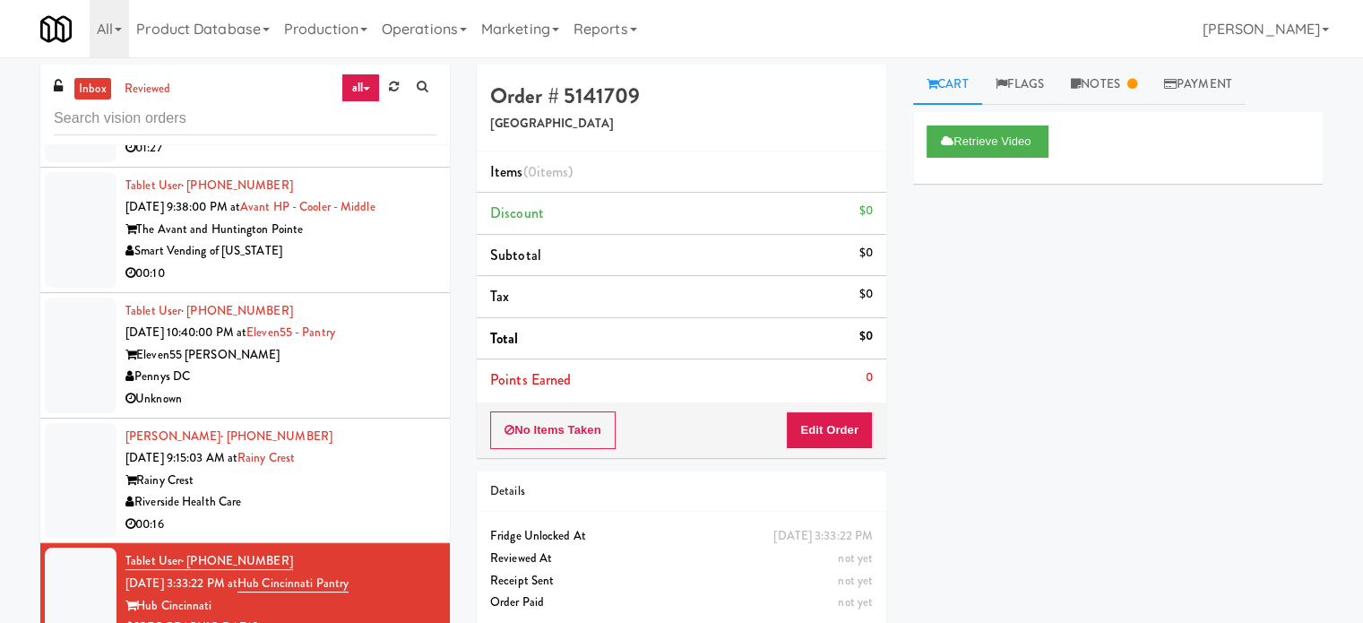
click at [327, 263] on div "00:10" at bounding box center [280, 274] width 311 height 22
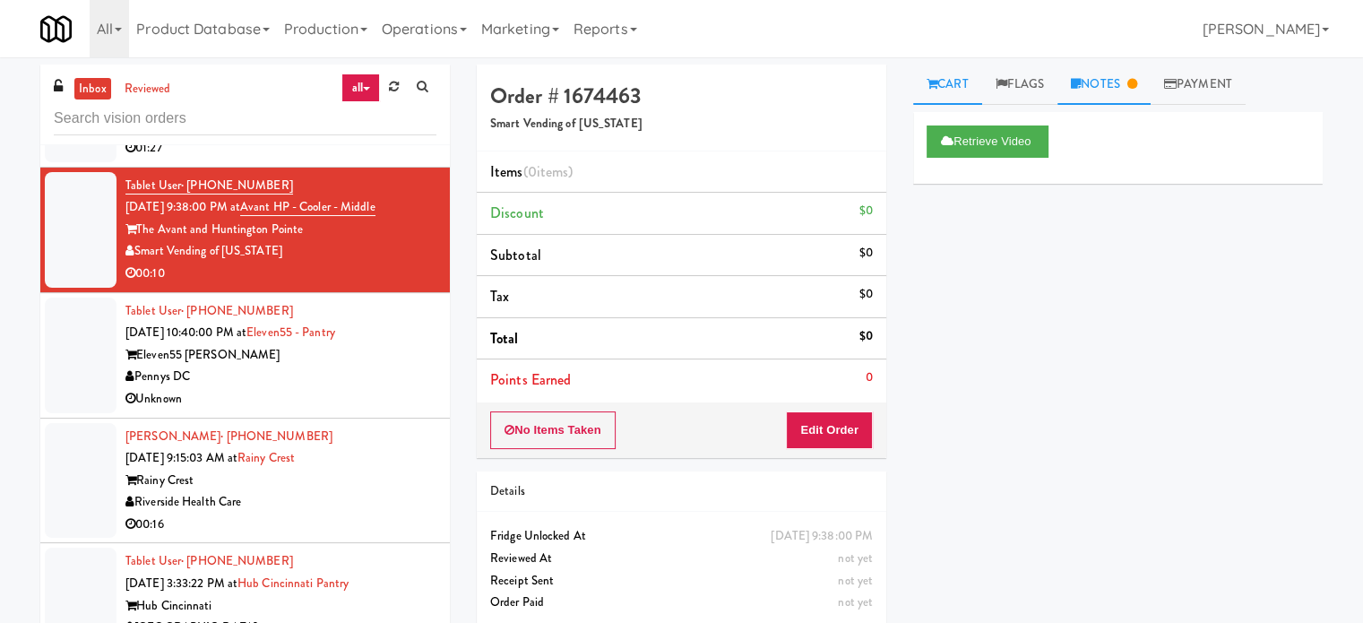
click at [1115, 96] on link "Notes" at bounding box center [1104, 85] width 93 height 40
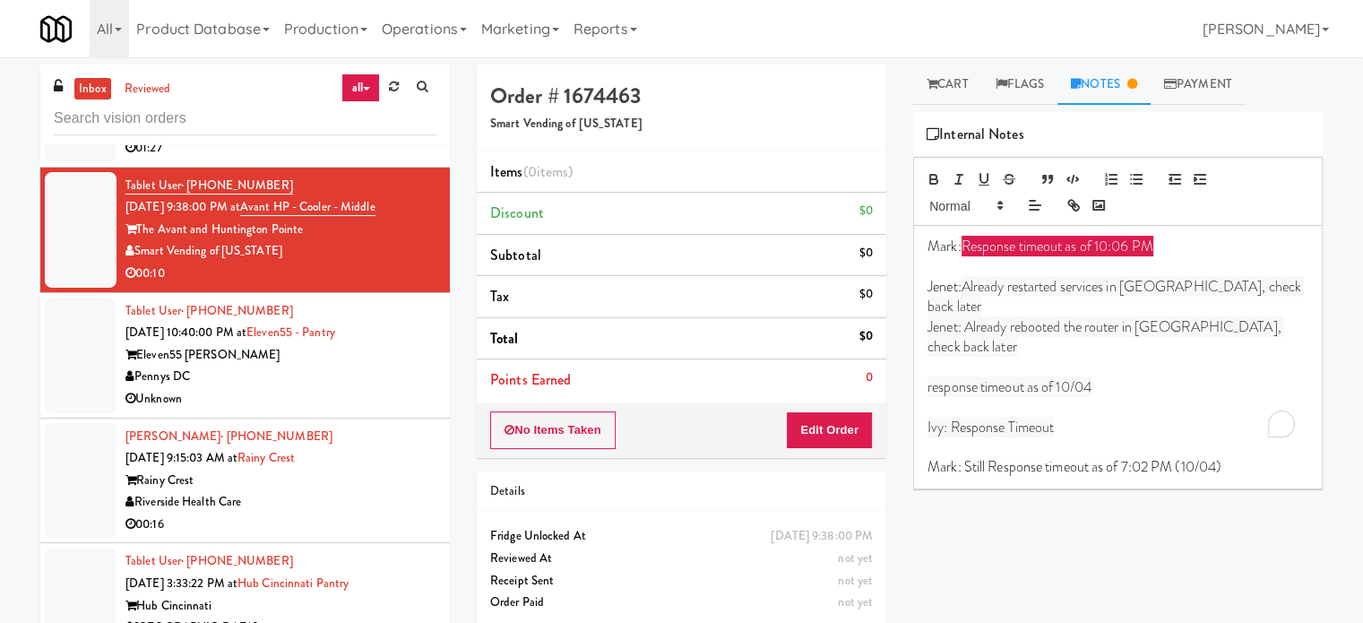
click at [952, 316] on span "﻿Jenet: Already rebooted the router in [GEOGRAPHIC_DATA], check back later" at bounding box center [1106, 336] width 357 height 40
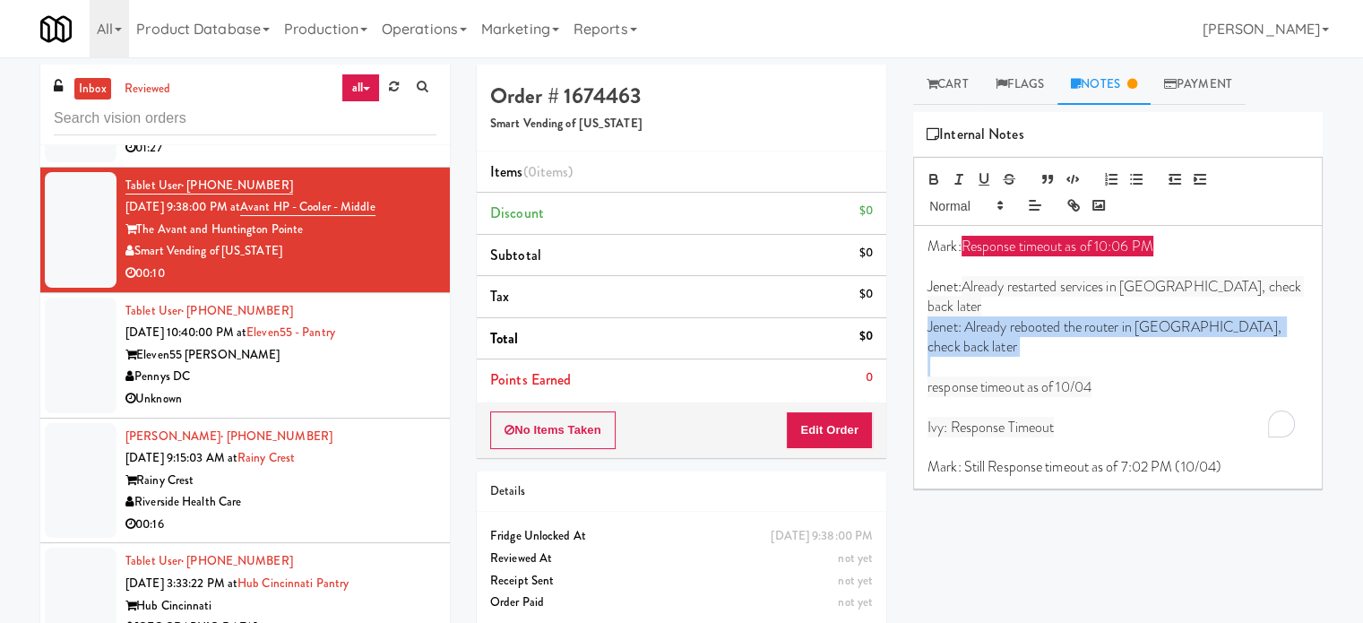
click at [952, 316] on span "﻿Jenet: Already rebooted the router in [GEOGRAPHIC_DATA], check back later" at bounding box center [1106, 336] width 357 height 40
copy span "﻿Jenet: Already rebooted the router in [GEOGRAPHIC_DATA], check back later"
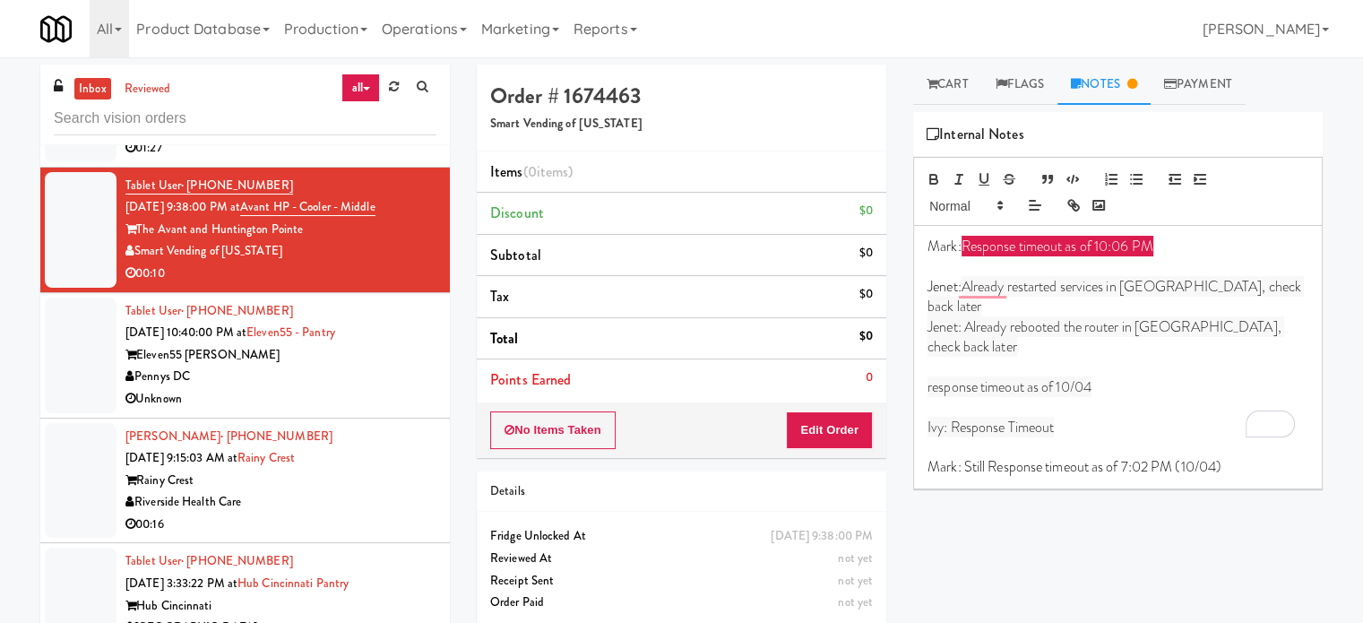
click at [1236, 457] on p "Mark: Still Response timeout as of 7:02 PM (10/04)" at bounding box center [1118, 467] width 381 height 20
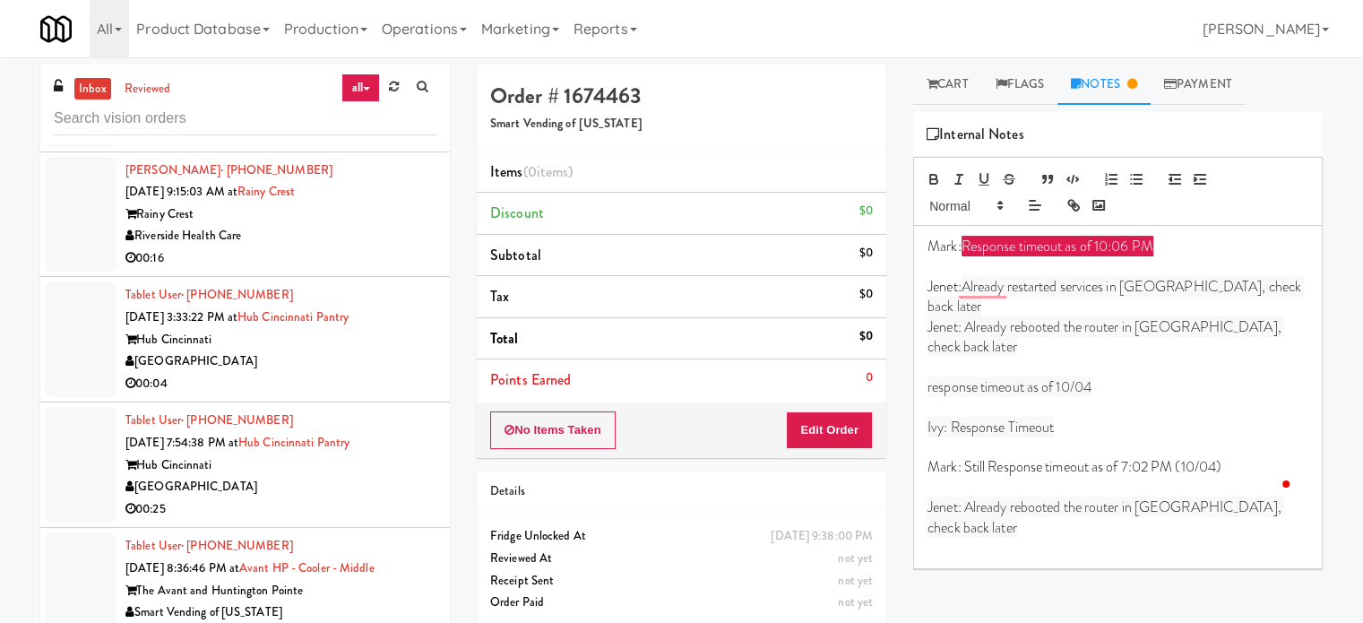
scroll to position [3561, 0]
click at [414, 593] on div "The Avant and Huntington Pointe" at bounding box center [280, 591] width 311 height 22
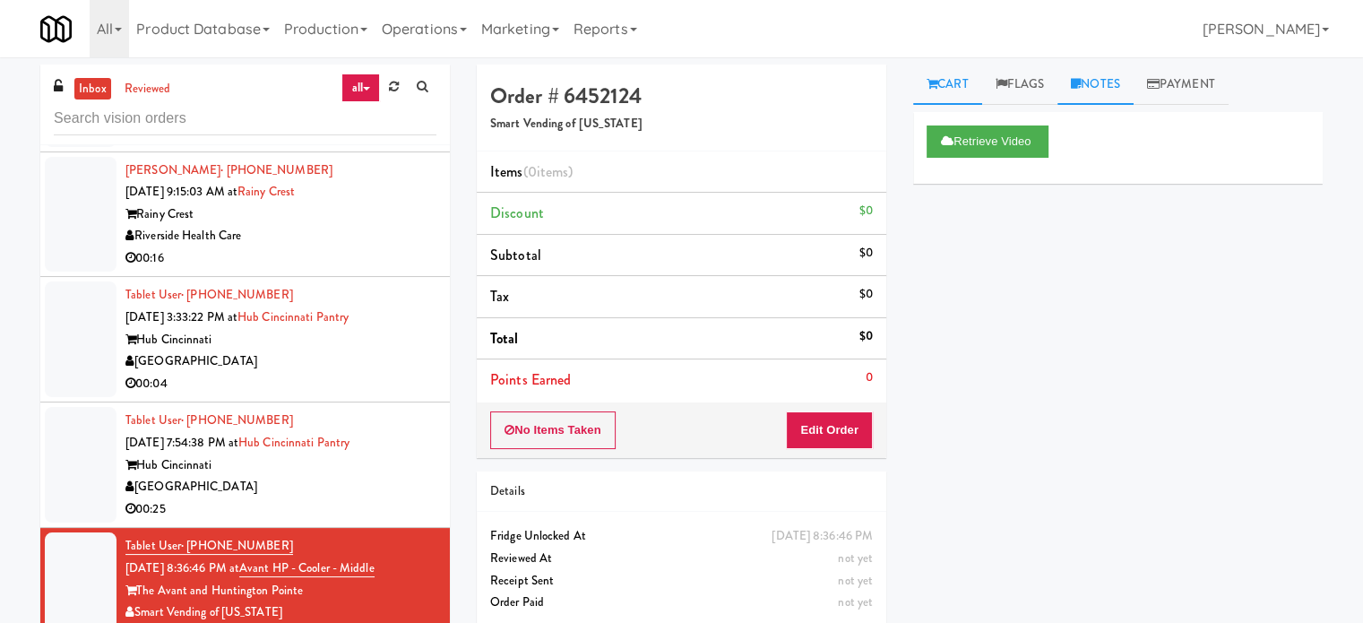
click at [1097, 81] on link "Notes" at bounding box center [1096, 85] width 76 height 40
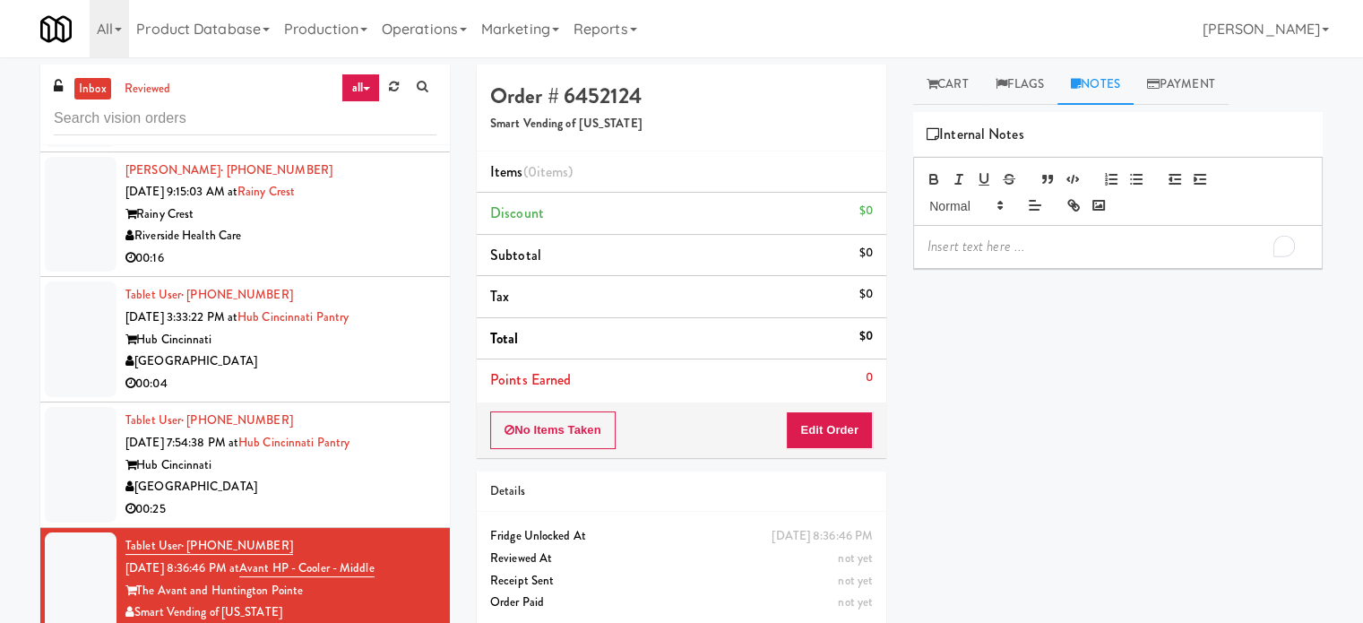
click at [1009, 243] on p "To enrich screen reader interactions, please activate Accessibility in Grammarl…" at bounding box center [1118, 247] width 381 height 20
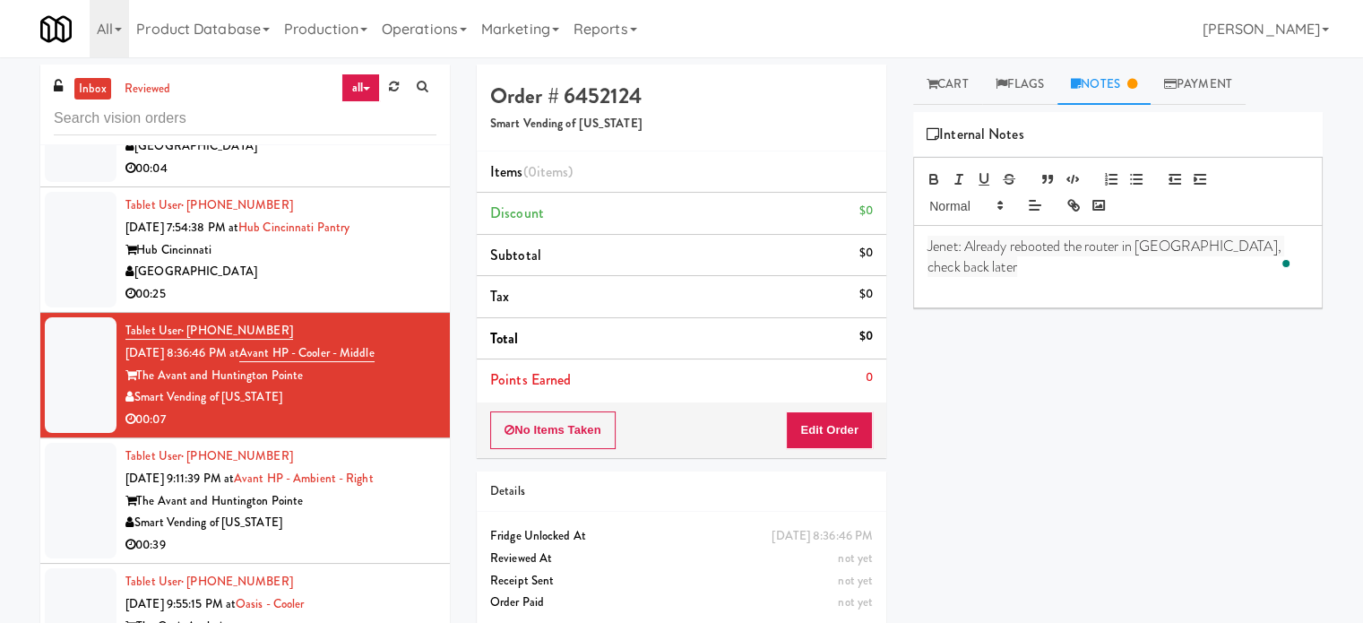
scroll to position [3854, 0]
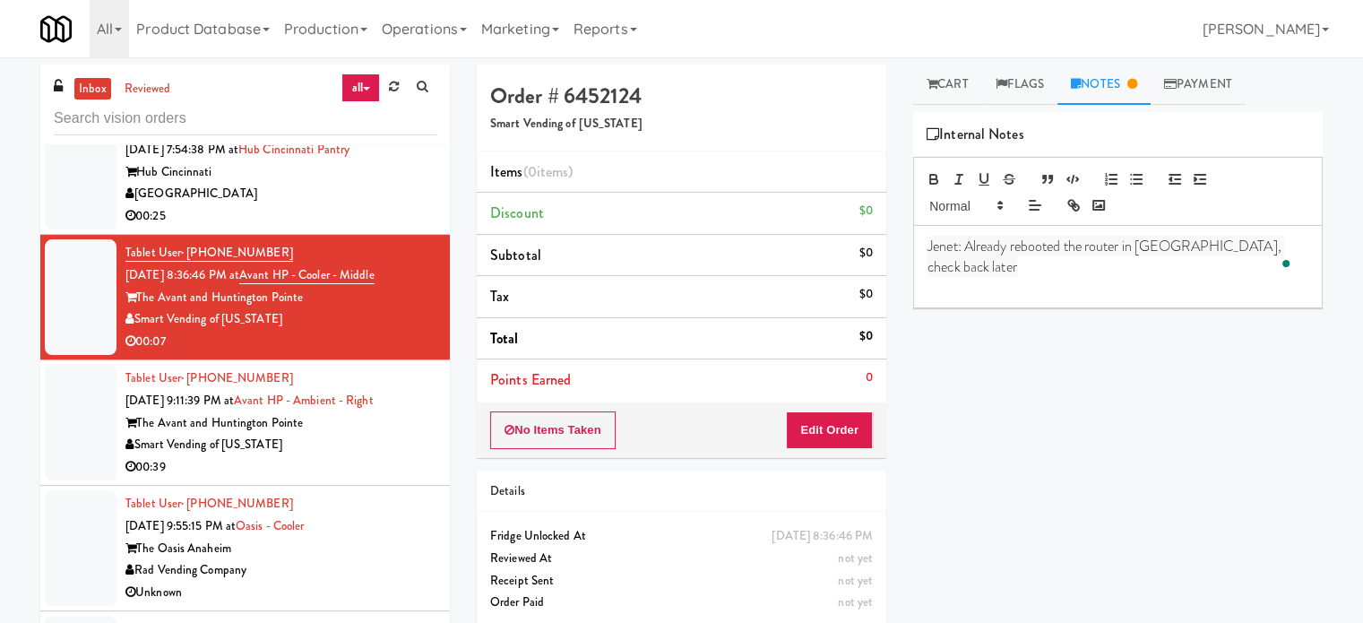
click at [394, 426] on div "The Avant and Huntington Pointe" at bounding box center [280, 423] width 311 height 22
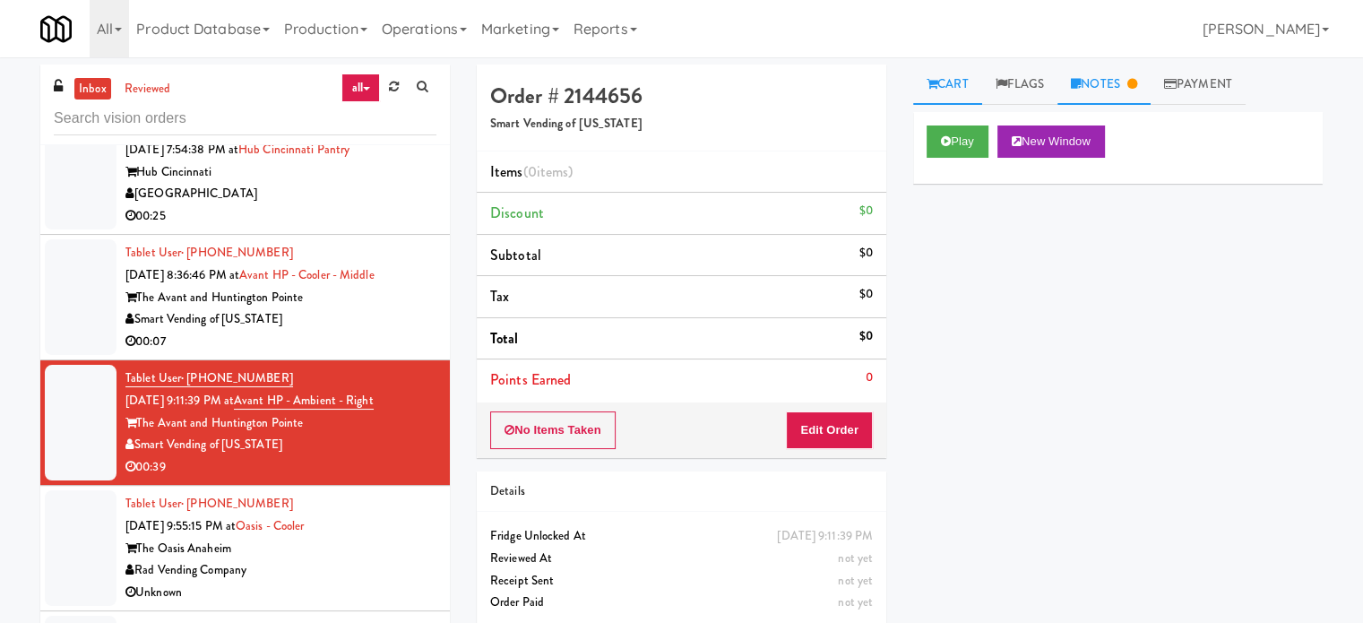
click at [1133, 82] on link "Notes" at bounding box center [1104, 85] width 93 height 40
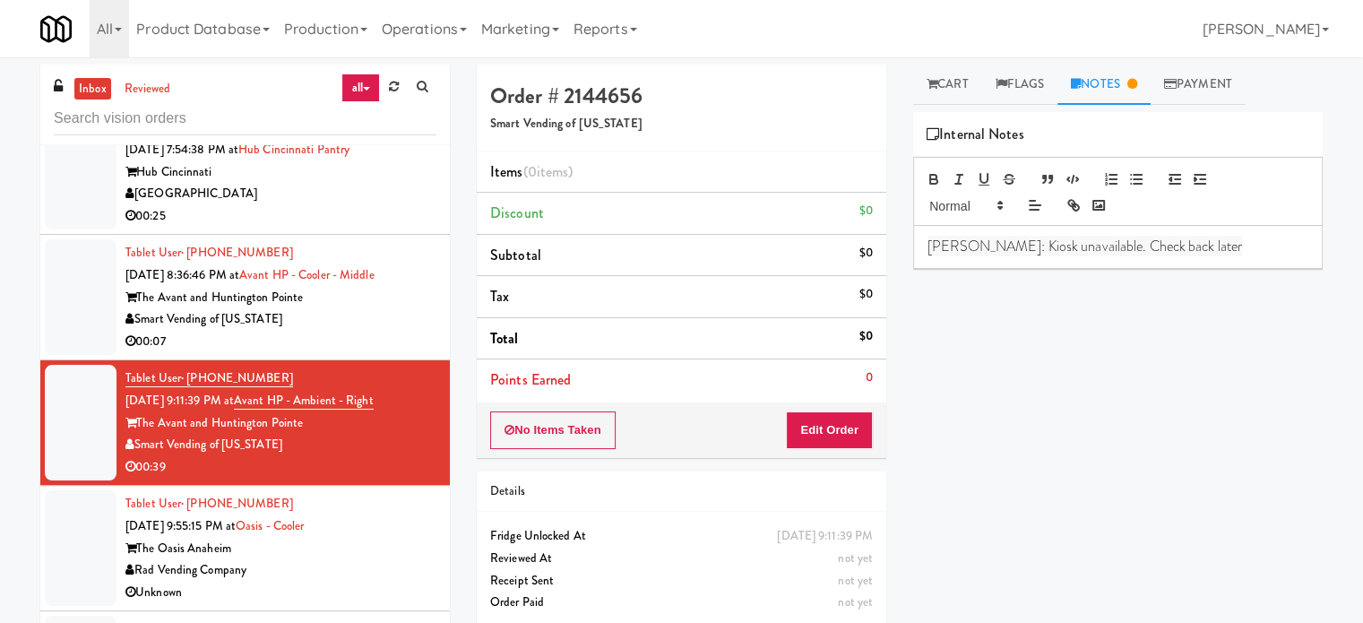
click at [359, 563] on div "Rad Vending Company" at bounding box center [280, 570] width 311 height 22
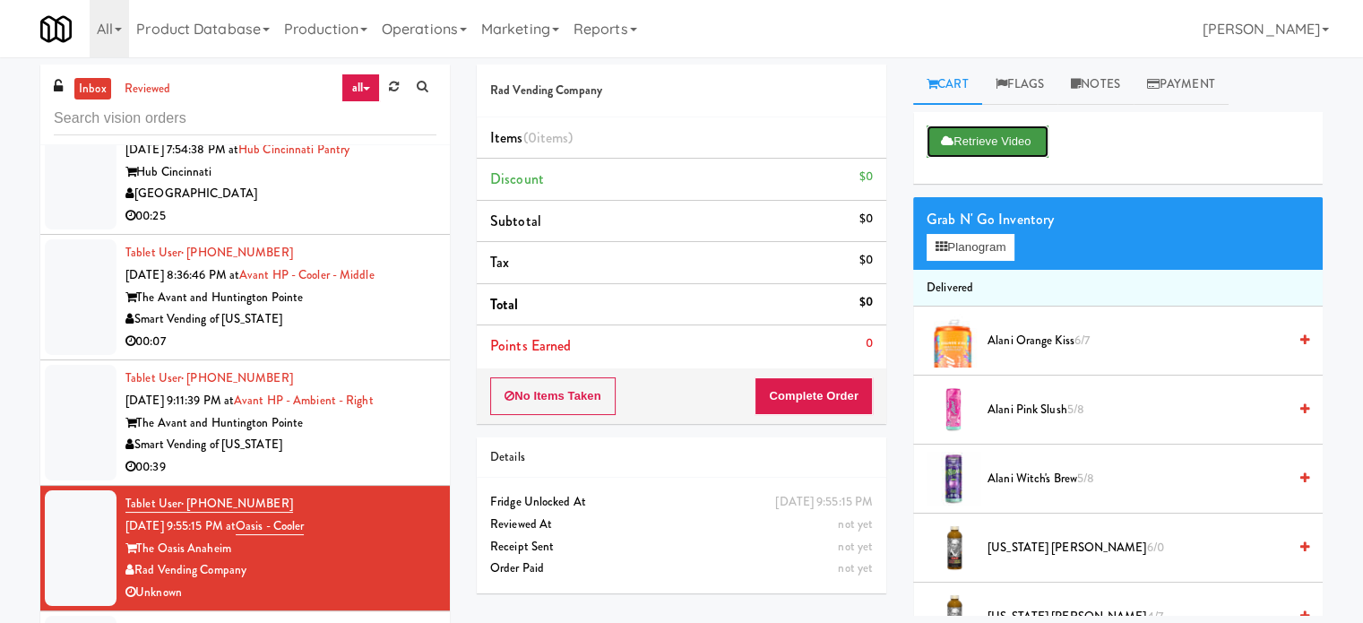
click at [996, 143] on button "Retrieve Video" at bounding box center [988, 141] width 122 height 32
drag, startPoint x: 1115, startPoint y: 76, endPoint x: 1076, endPoint y: 199, distance: 129.0
click at [1076, 199] on div "Cart Flags Notes Payment Retrieve Video Grab N' Go Inventory Planogram Delivere…" at bounding box center [1118, 340] width 437 height 551
click at [1098, 82] on link "Notes" at bounding box center [1096, 85] width 76 height 40
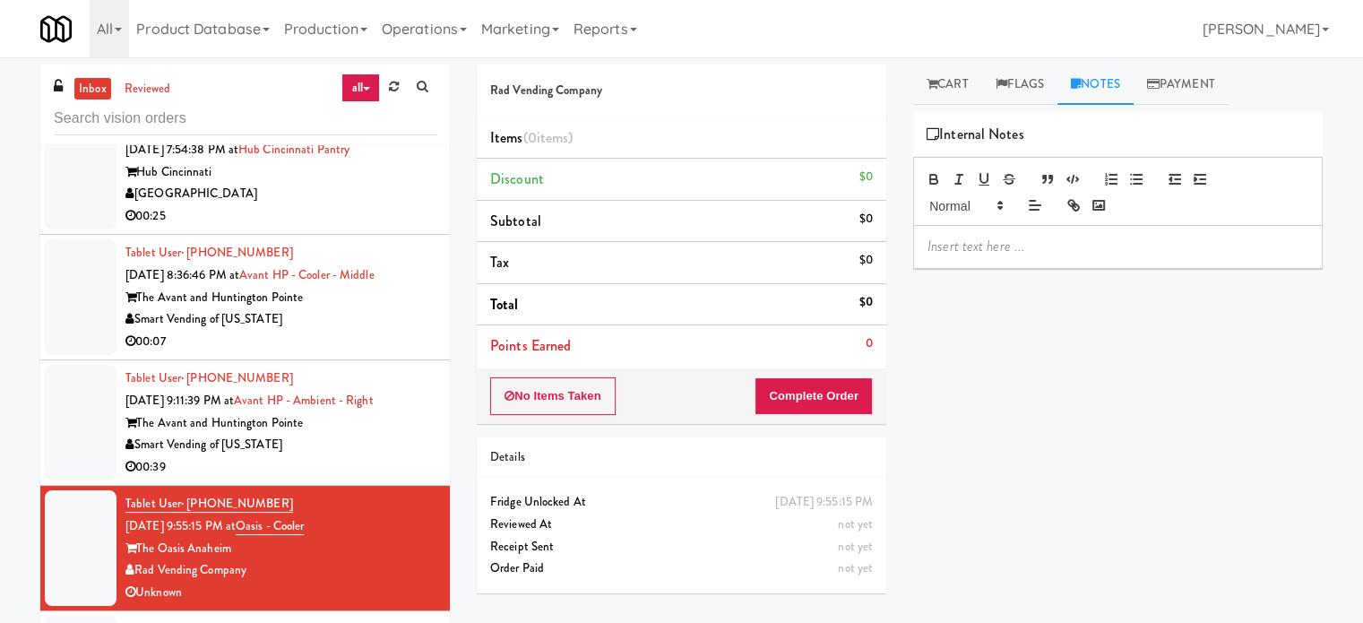
click at [1006, 235] on div at bounding box center [1118, 246] width 408 height 41
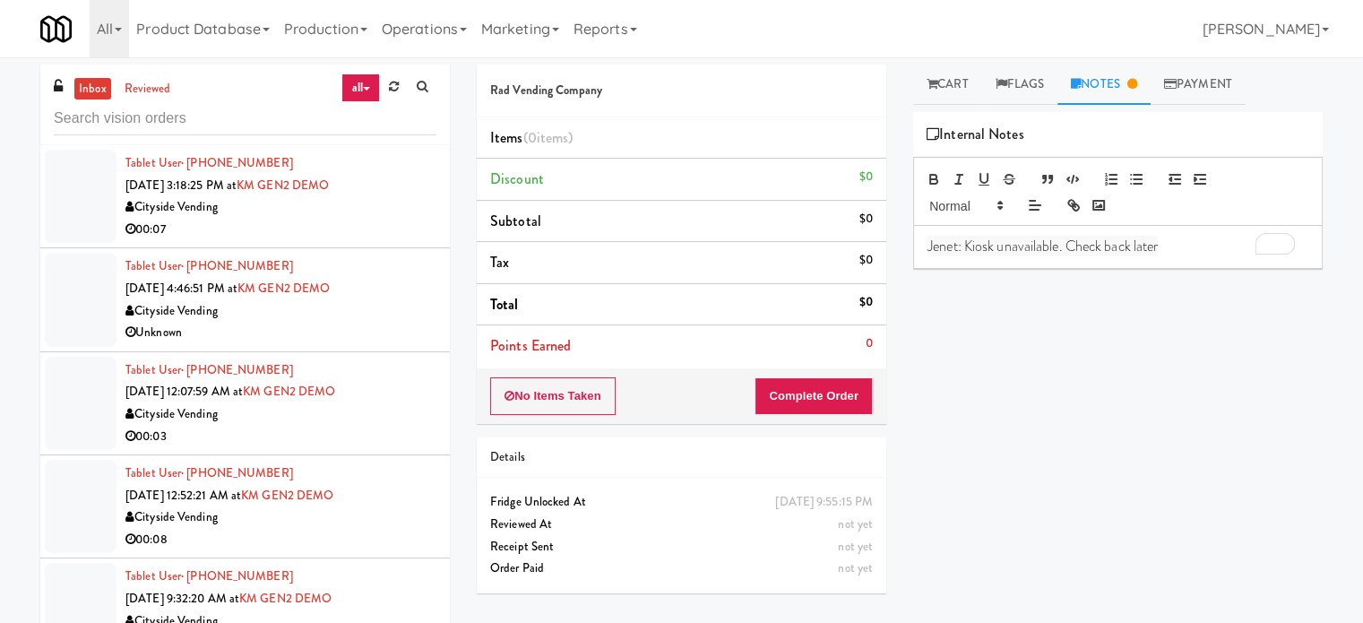
scroll to position [3854, 0]
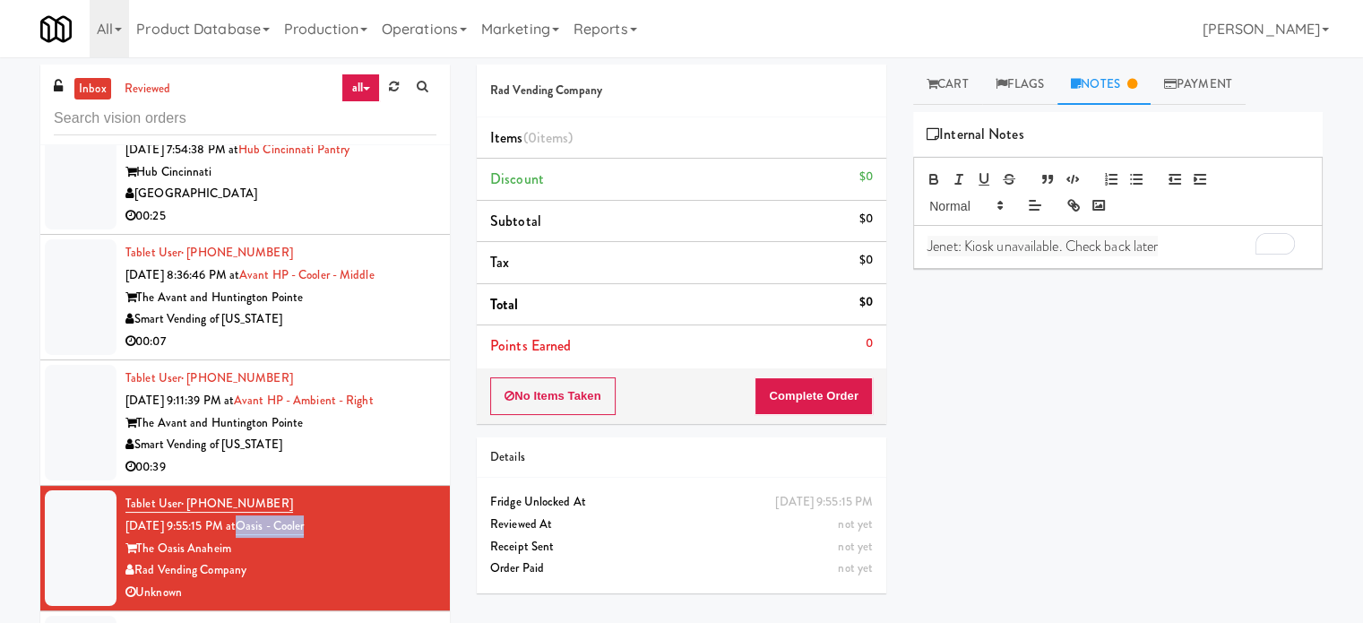
drag, startPoint x: 337, startPoint y: 521, endPoint x: 264, endPoint y: 517, distance: 72.7
click at [264, 517] on div "Tablet User · (580) 969-0424 [DATE] 9:55:15 PM at [GEOGRAPHIC_DATA] The Oasis A…" at bounding box center [280, 548] width 311 height 110
copy link "Oasis - Cooler"
click at [359, 422] on div "The Avant and Huntington Pointe" at bounding box center [280, 423] width 311 height 22
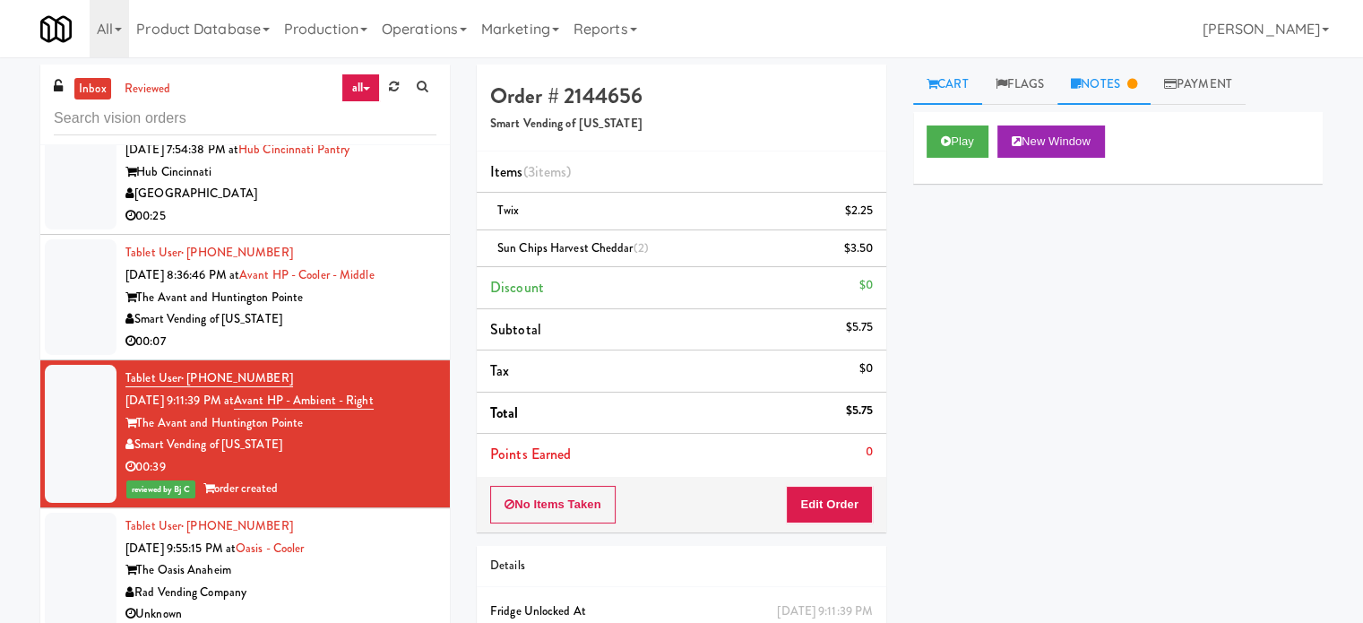
click at [1108, 86] on link "Notes" at bounding box center [1104, 85] width 93 height 40
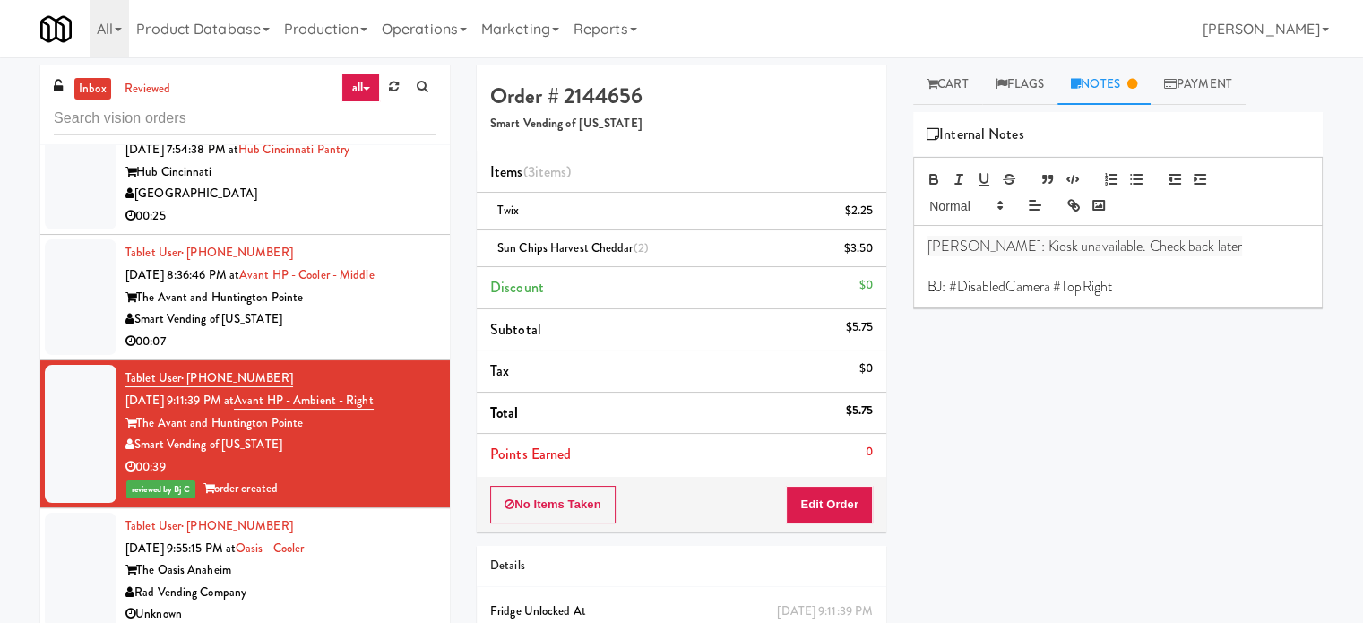
click at [379, 318] on div "Smart Vending of [US_STATE]" at bounding box center [280, 319] width 311 height 22
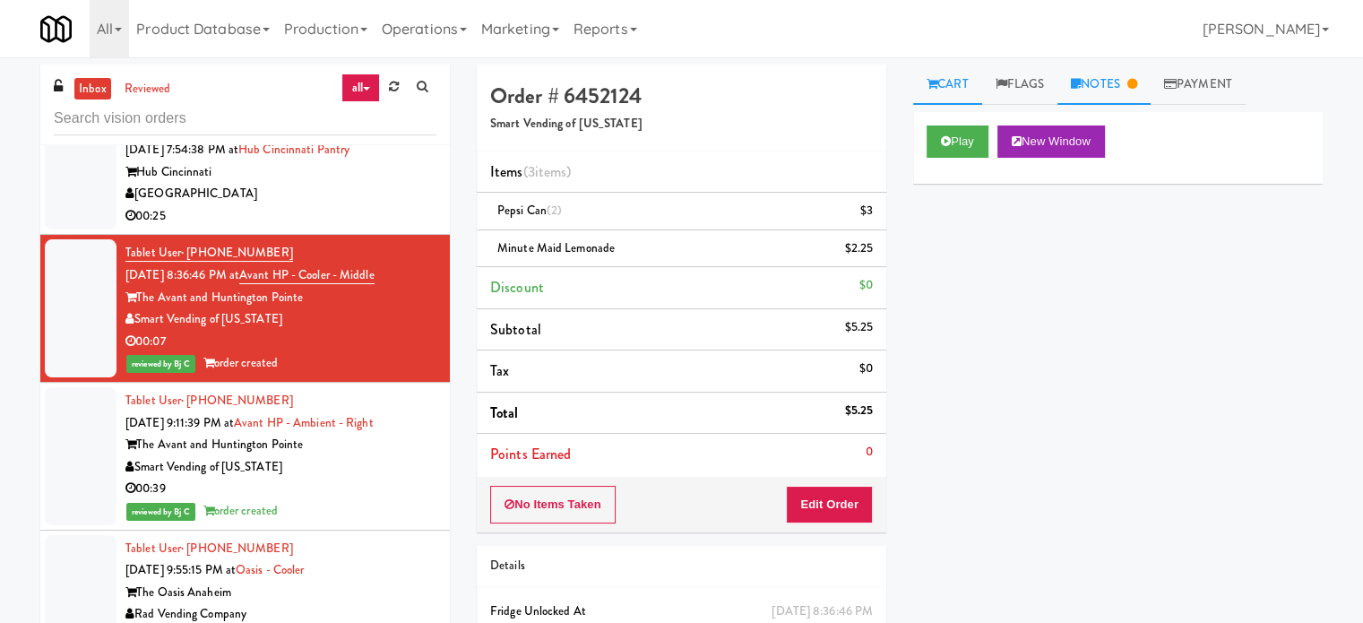
click at [1121, 82] on link "Notes" at bounding box center [1104, 85] width 93 height 40
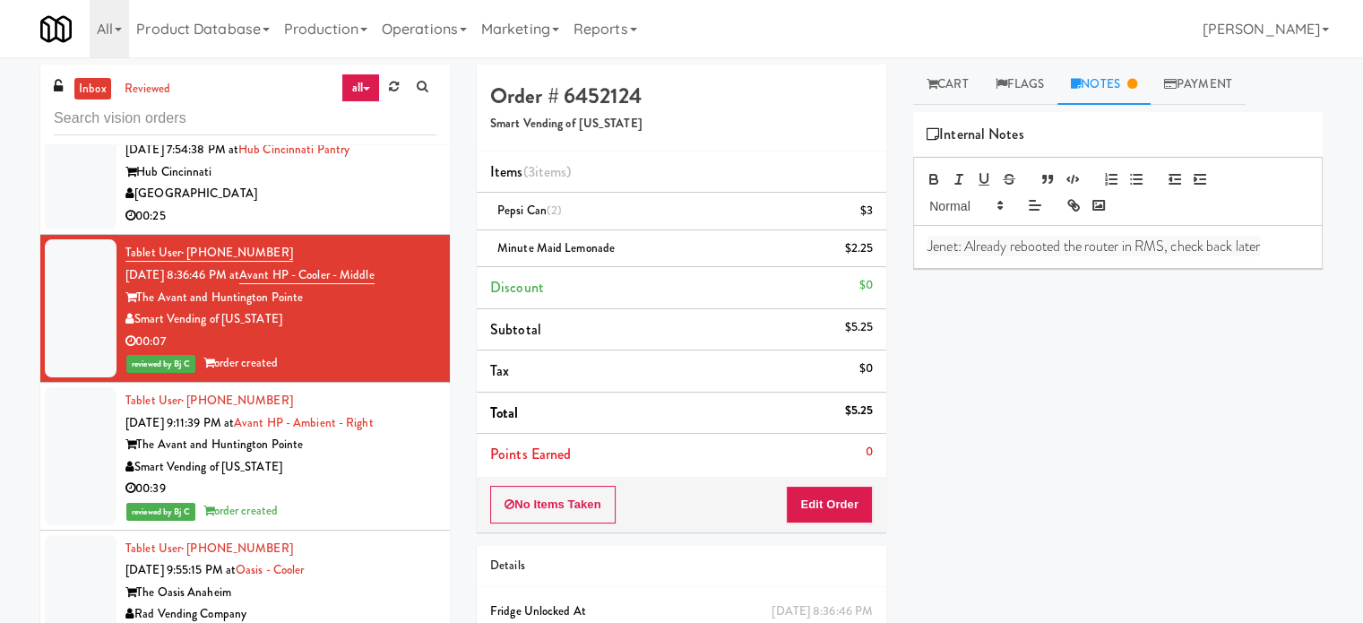
click at [1090, 247] on span "﻿Jenet: Already rebooted the router in [GEOGRAPHIC_DATA], check back later" at bounding box center [1094, 246] width 333 height 21
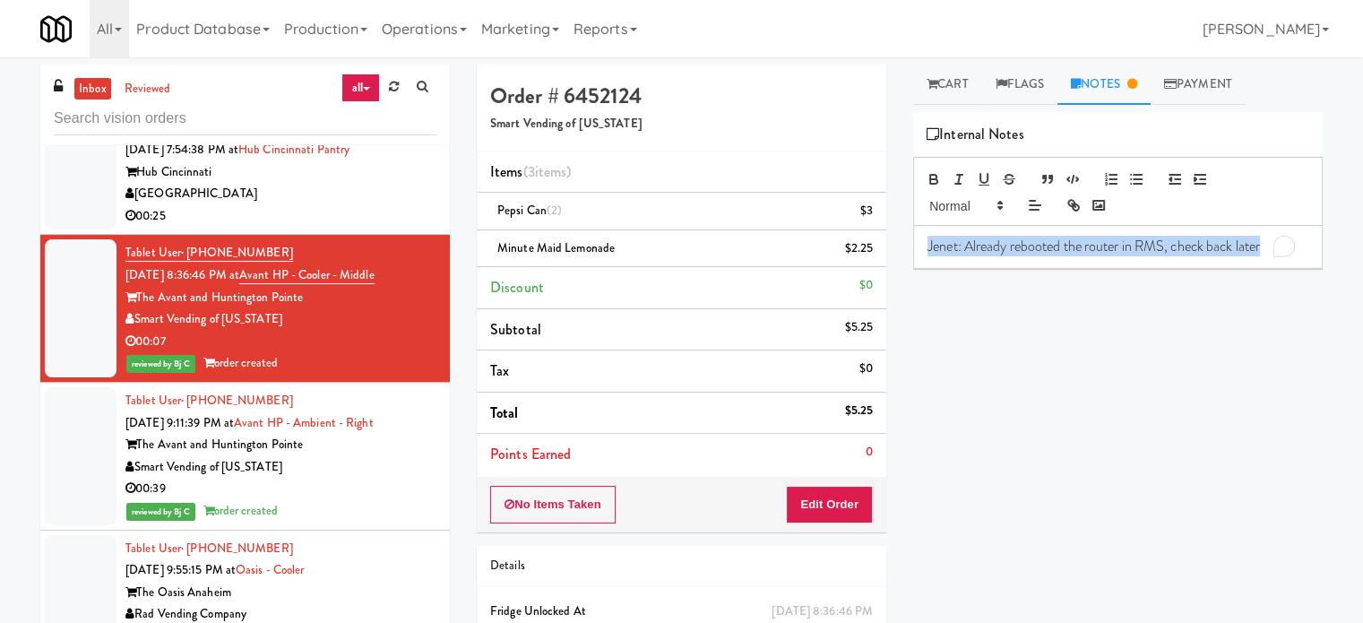
click at [1090, 247] on span "﻿Jenet: Already rebooted the router in [GEOGRAPHIC_DATA], check back later" at bounding box center [1094, 246] width 333 height 21
copy span "﻿Jenet: Already rebooted the router in [GEOGRAPHIC_DATA], check back later"
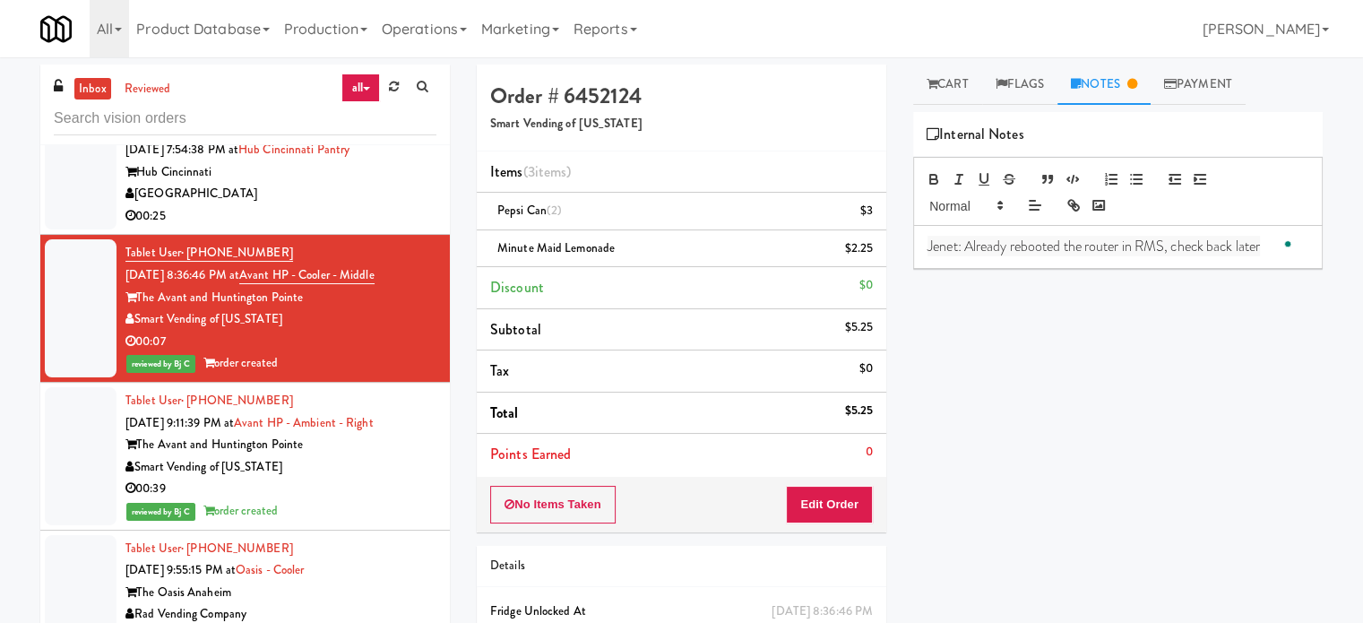
click at [368, 582] on div "The Oasis Anaheim" at bounding box center [280, 593] width 311 height 22
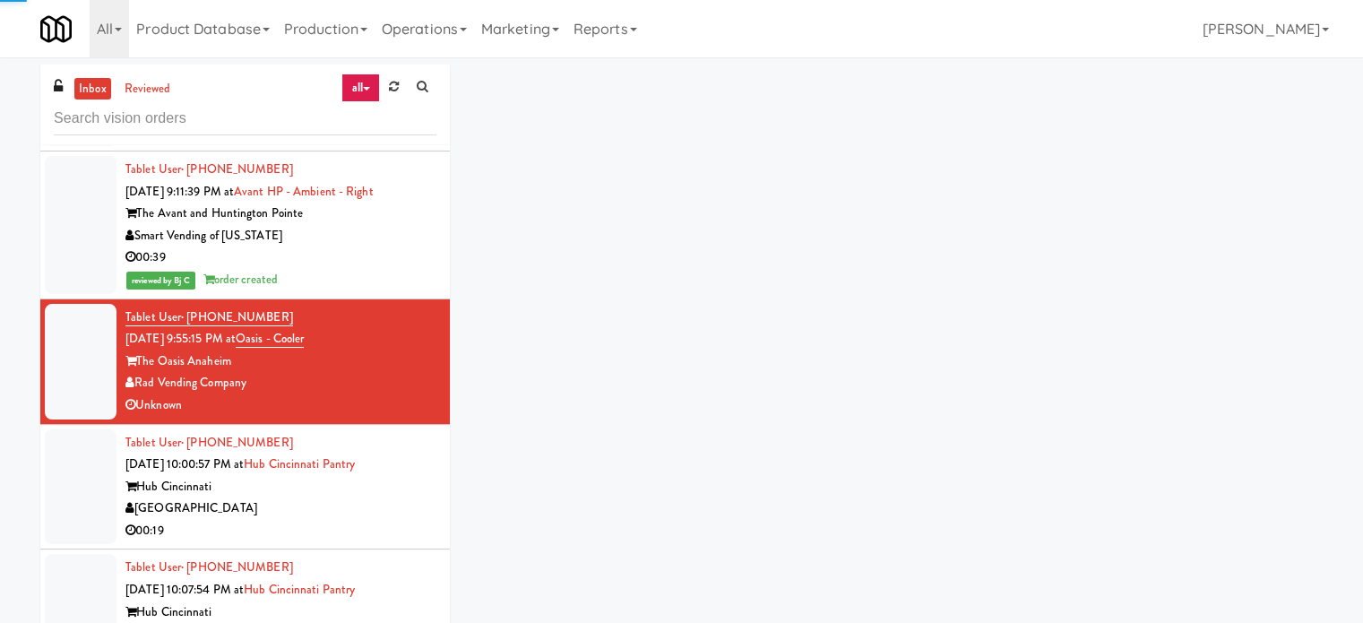
scroll to position [4216, 0]
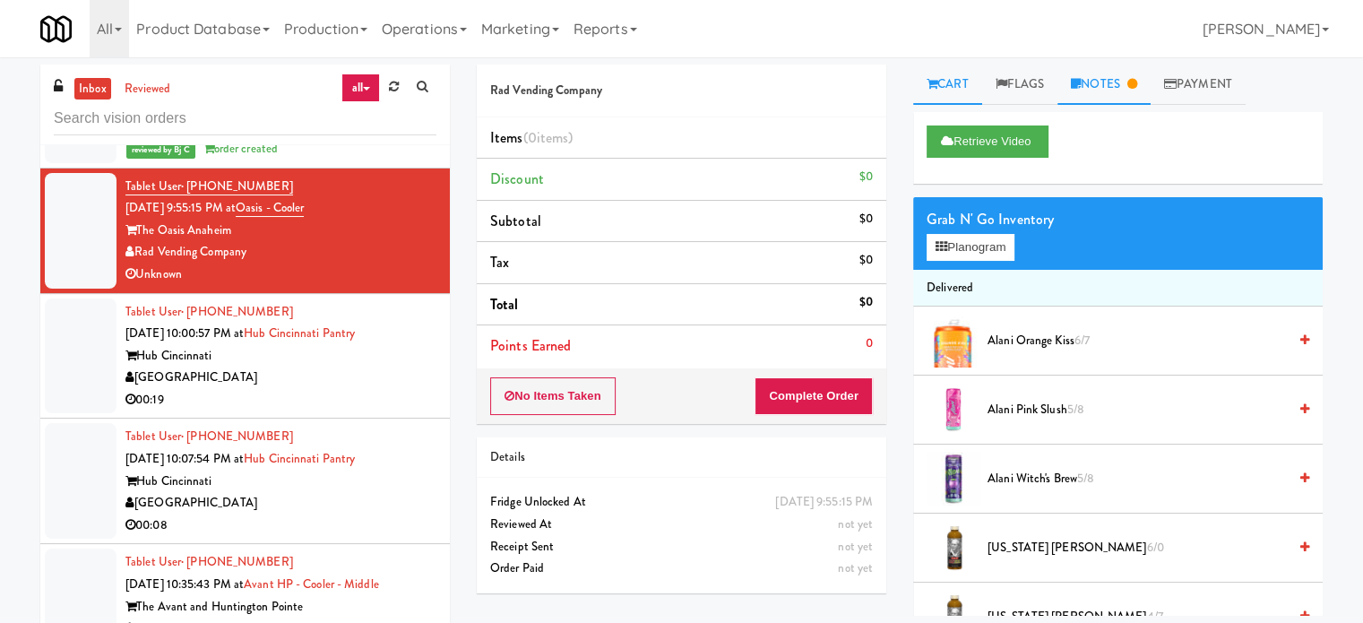
click at [1119, 82] on link "Notes" at bounding box center [1104, 85] width 93 height 40
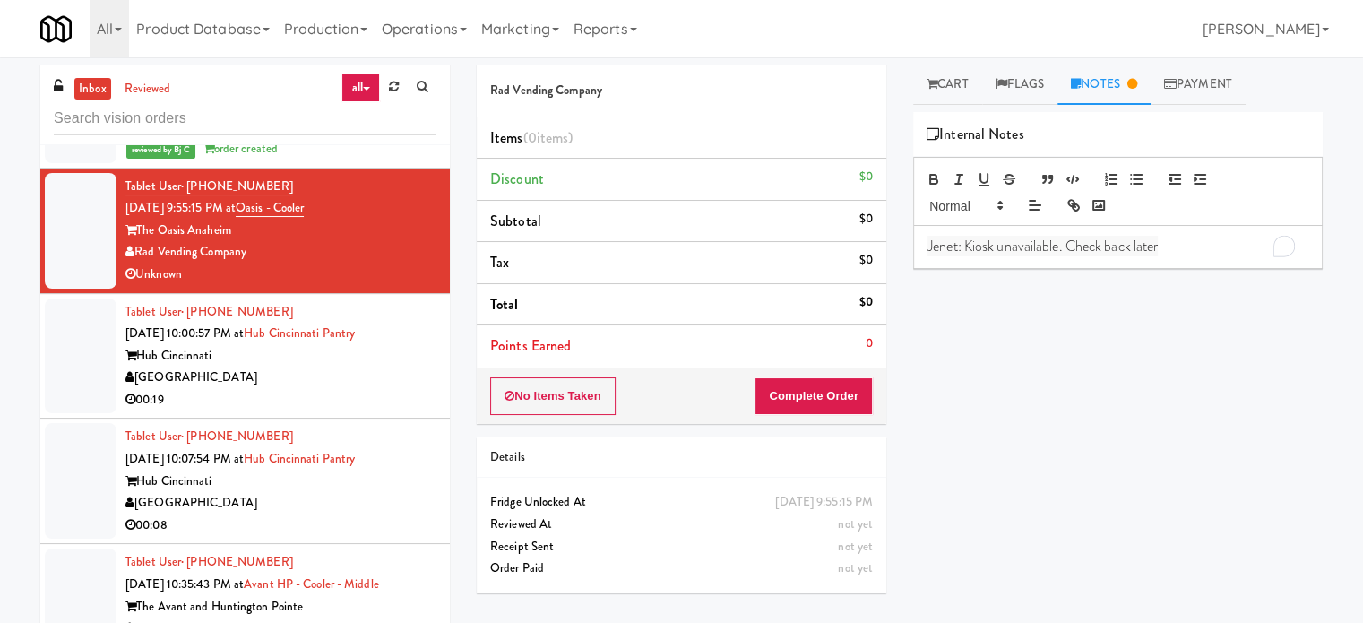
click at [1176, 238] on p "Jenet: Kiosk unavailable. Check back later" at bounding box center [1118, 247] width 381 height 20
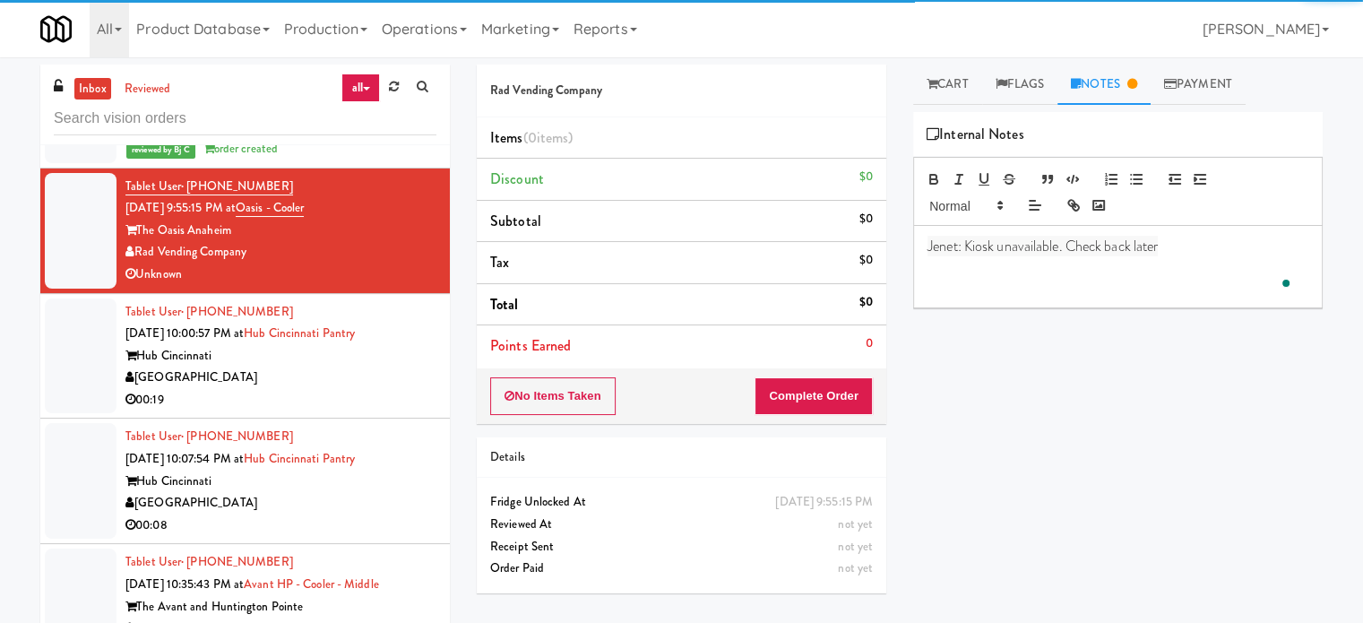
paste div
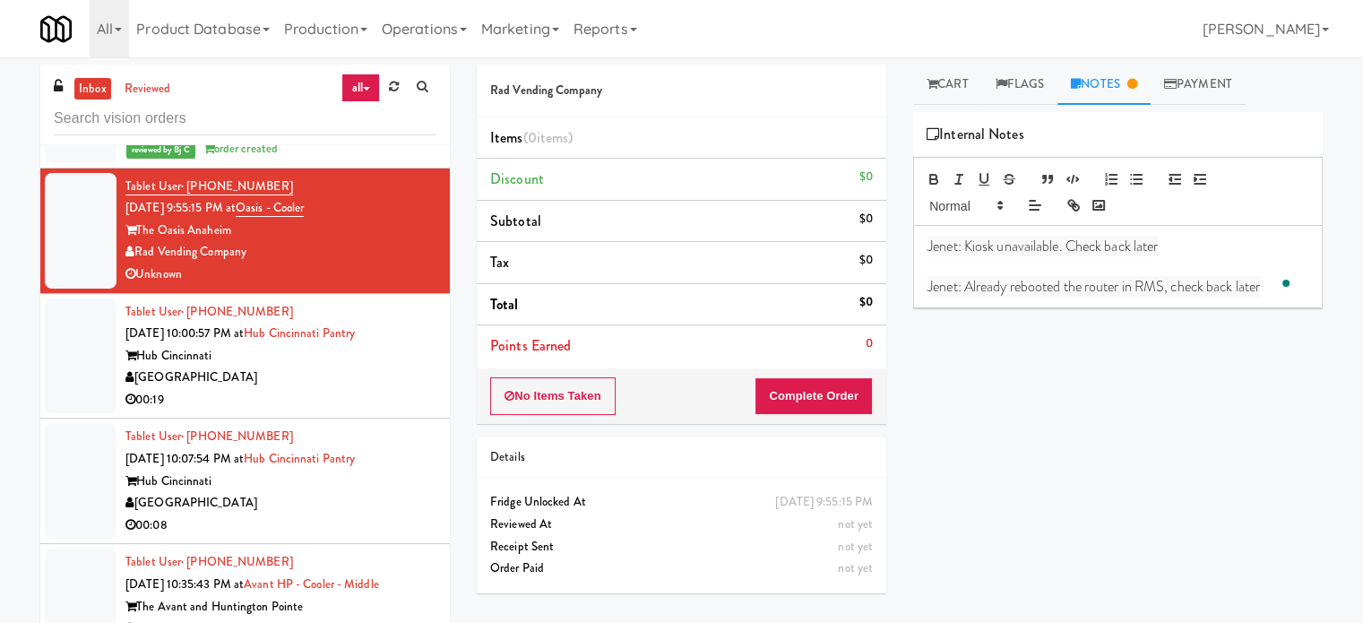
click at [945, 255] on span "Jenet: Kiosk unavailable. Check back later" at bounding box center [1043, 246] width 230 height 21
click at [347, 381] on div "[GEOGRAPHIC_DATA]" at bounding box center [280, 378] width 311 height 22
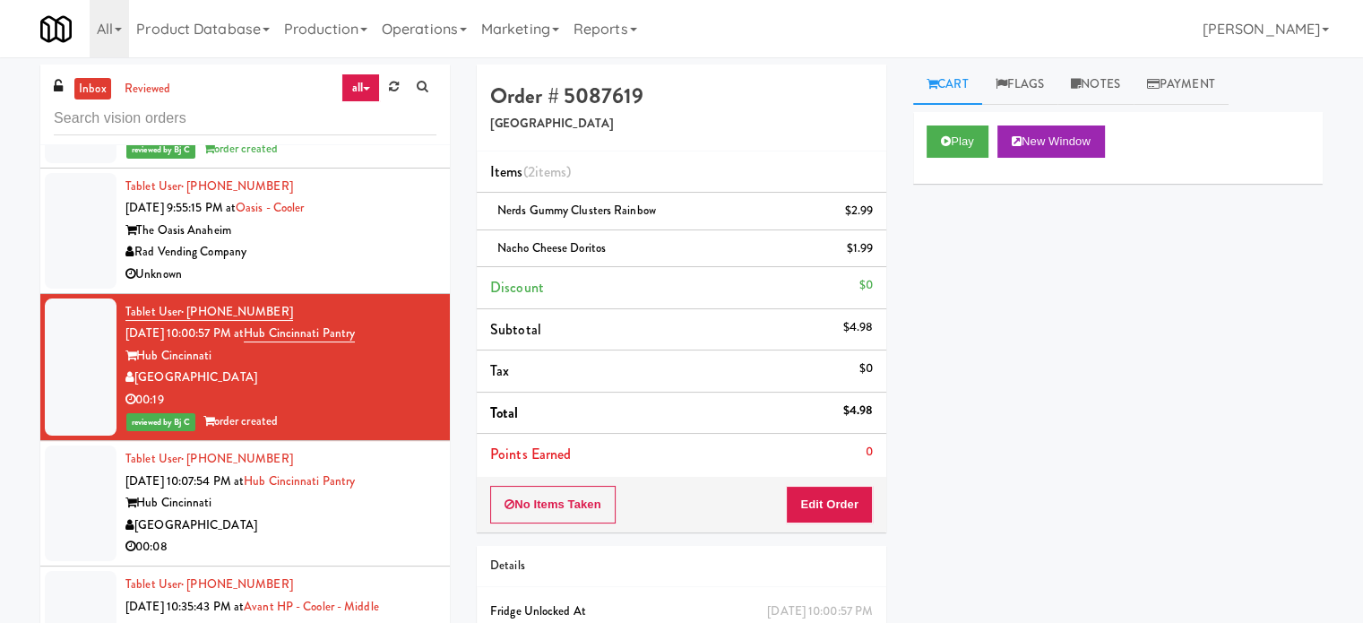
click at [371, 499] on div "Hub Cincinnati" at bounding box center [280, 503] width 311 height 22
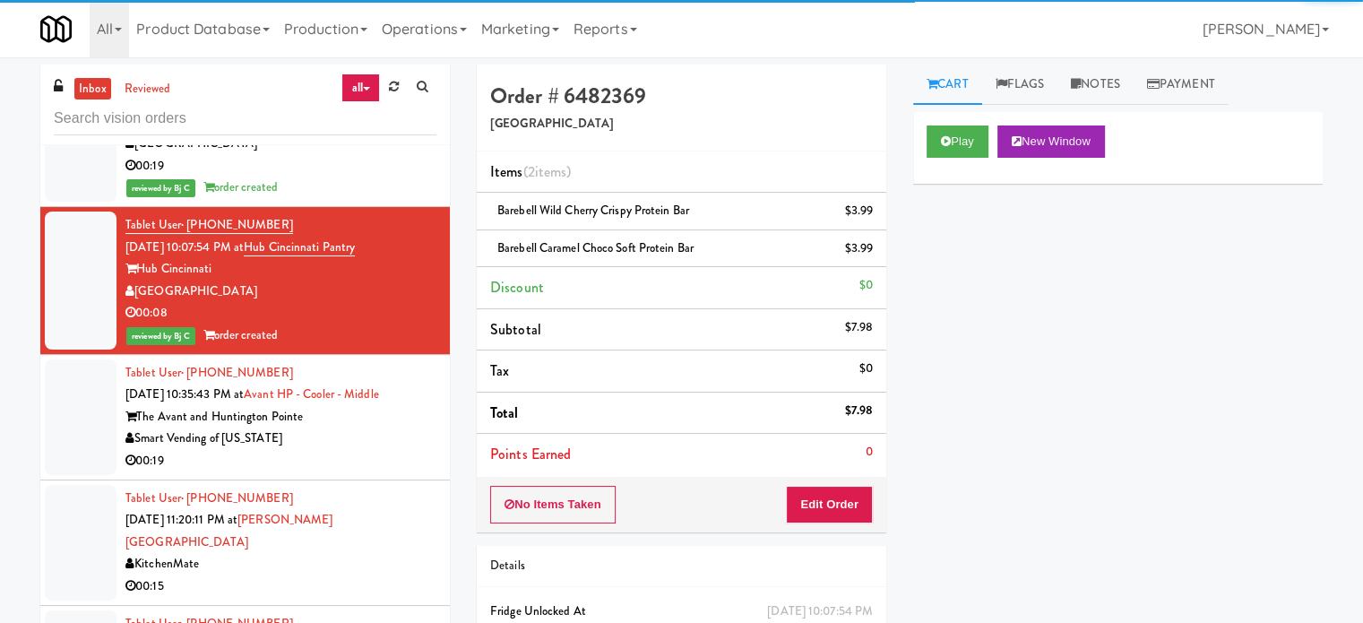
scroll to position [4453, 0]
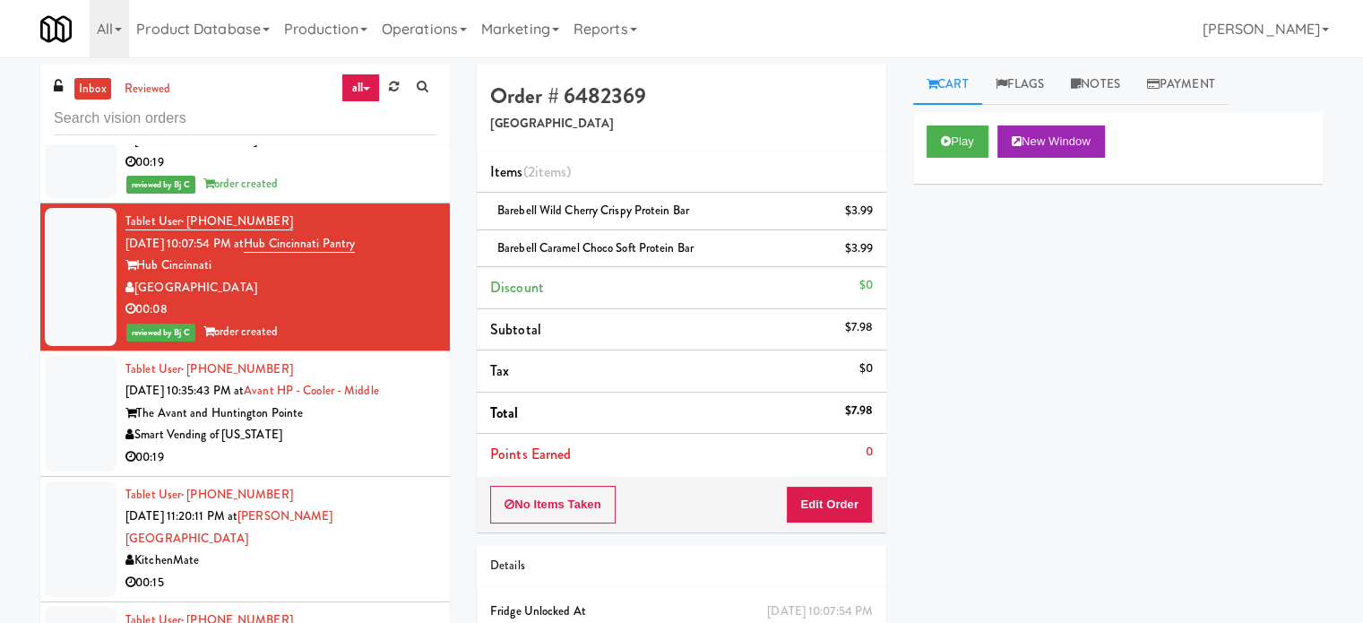
click at [380, 419] on div "The Avant and Huntington Pointe" at bounding box center [280, 413] width 311 height 22
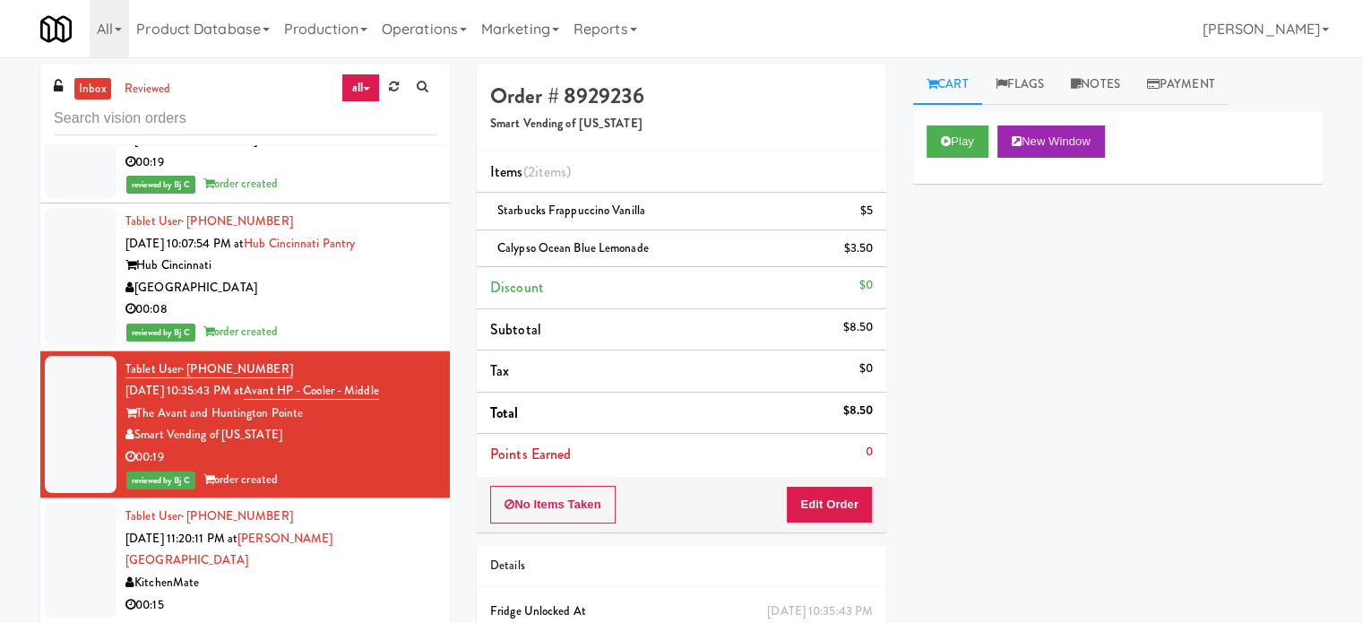
click at [397, 536] on div "Tablet User · (416) 625-7023 Oct 4, 2025 11:20:11 PM at Joseph Brant Hospital K…" at bounding box center [280, 561] width 311 height 110
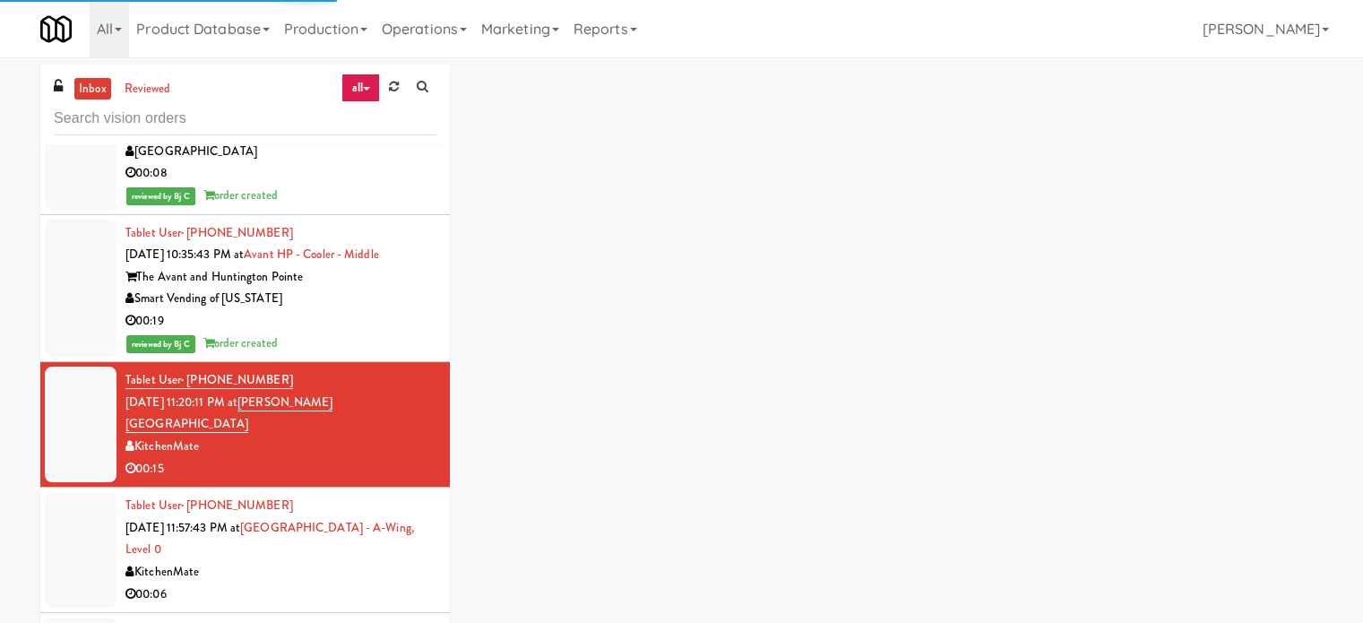
scroll to position [4593, 0]
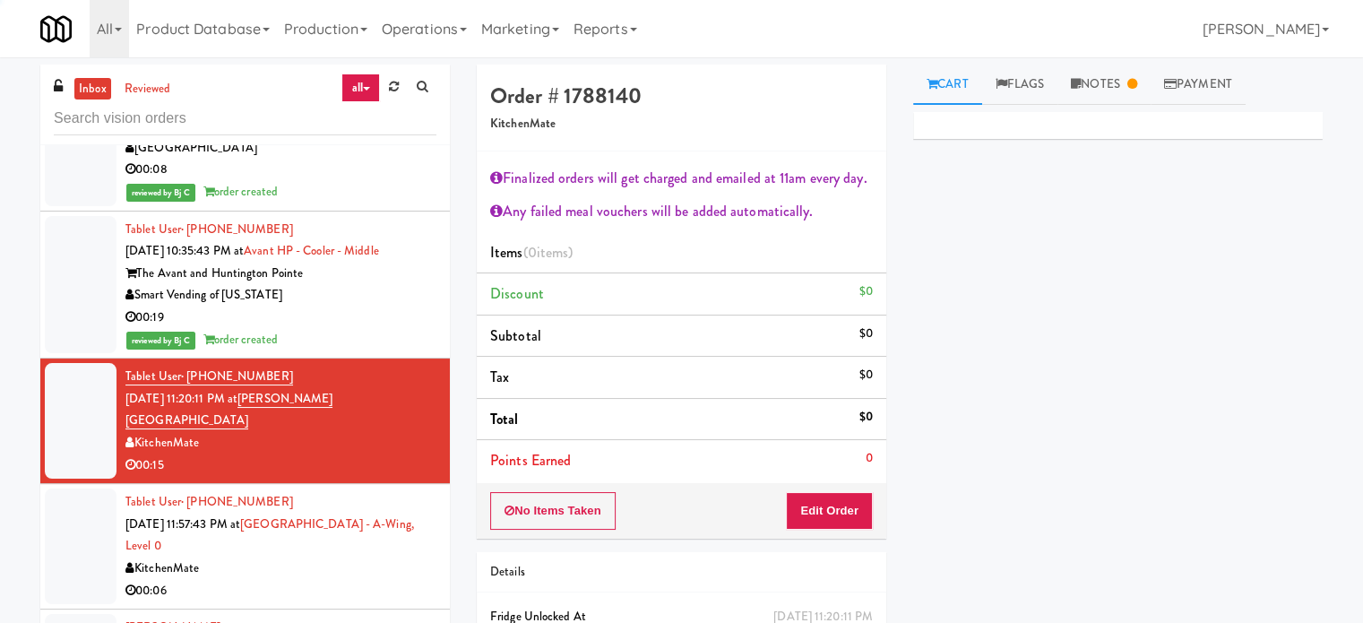
click at [397, 558] on div "KitchenMate" at bounding box center [280, 569] width 311 height 22
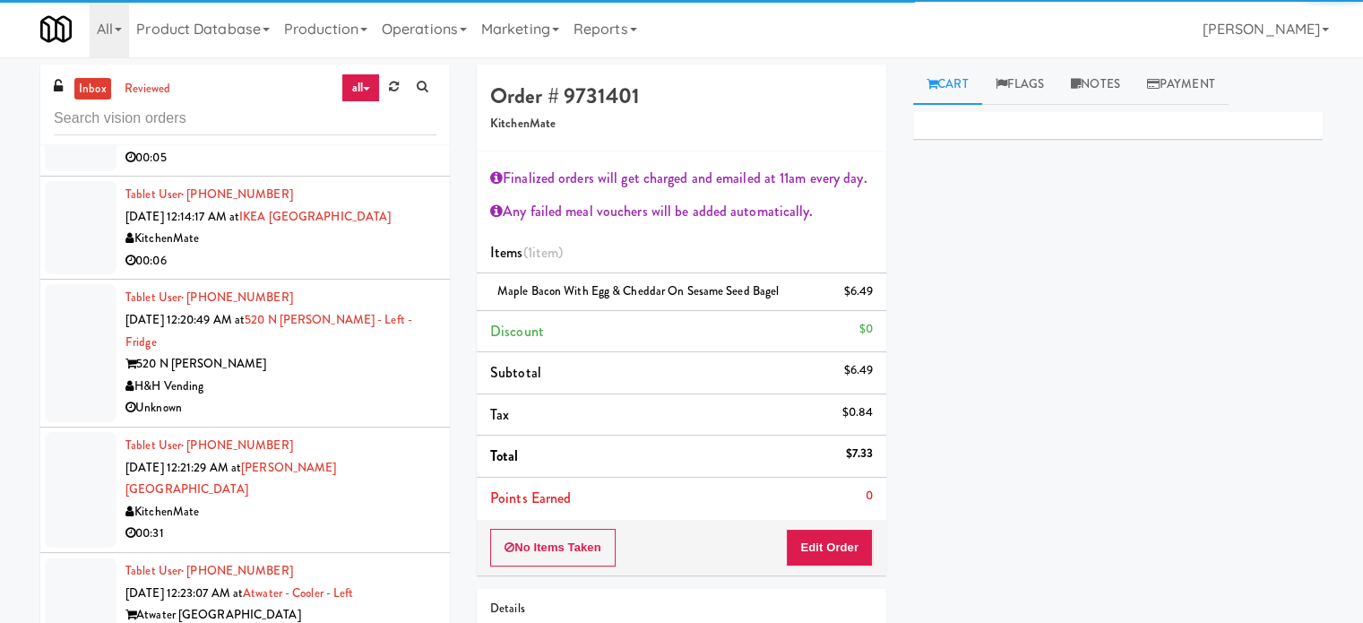
scroll to position [5153, 0]
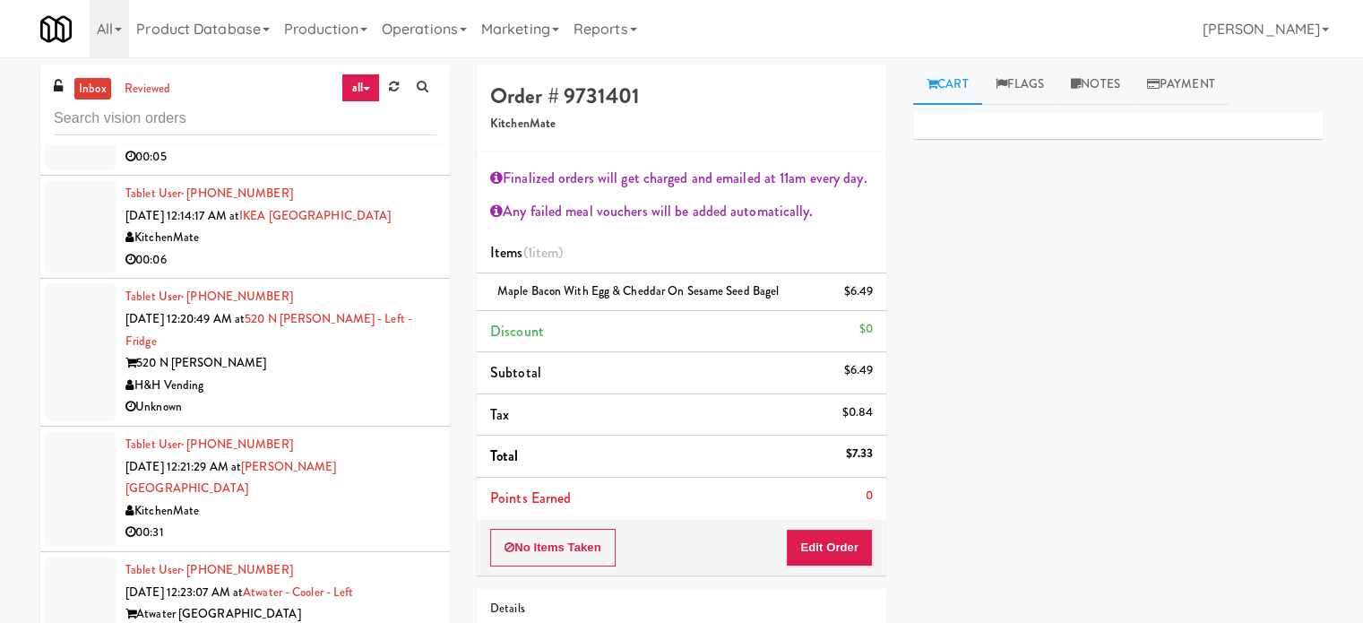
click at [325, 603] on div "Atwater [GEOGRAPHIC_DATA]" at bounding box center [280, 614] width 311 height 22
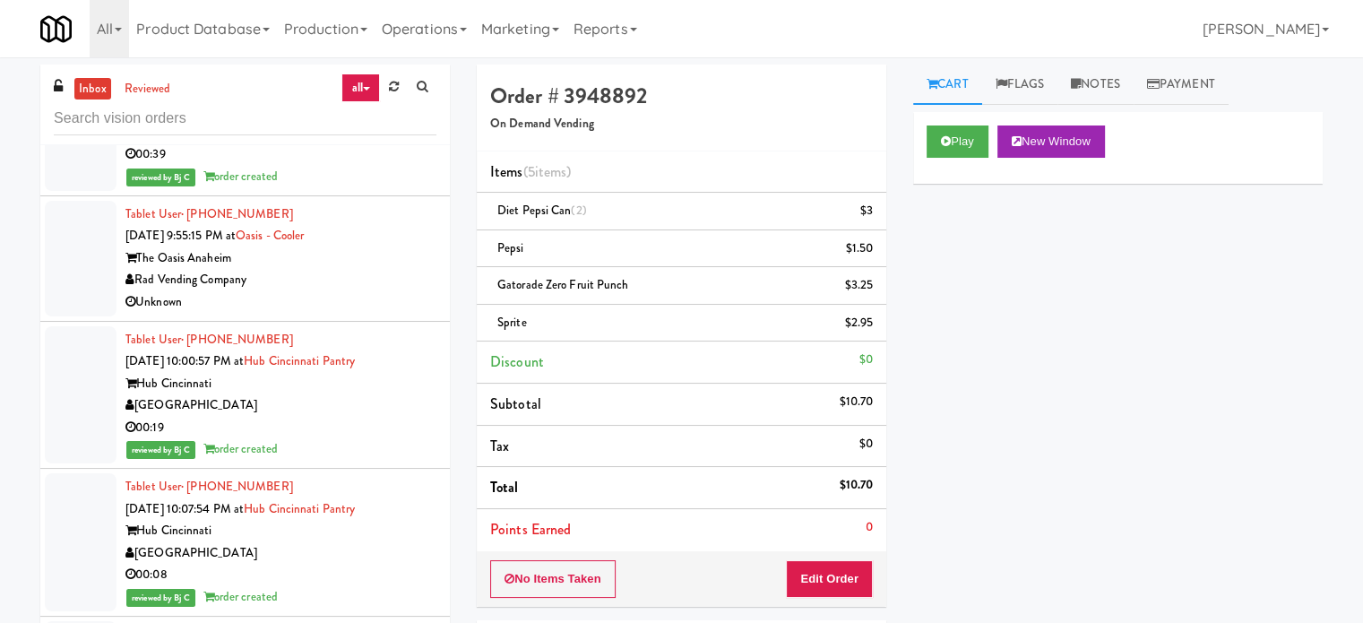
scroll to position [4128, 0]
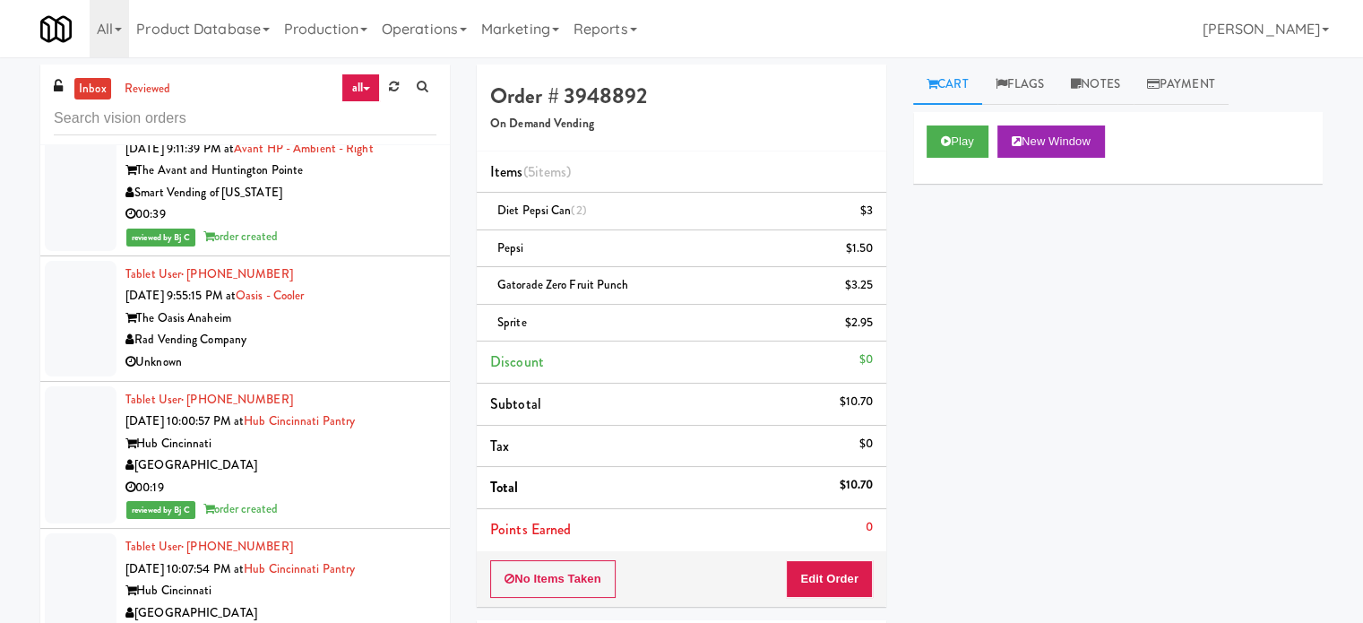
click at [351, 322] on div "The Oasis Anaheim" at bounding box center [280, 318] width 311 height 22
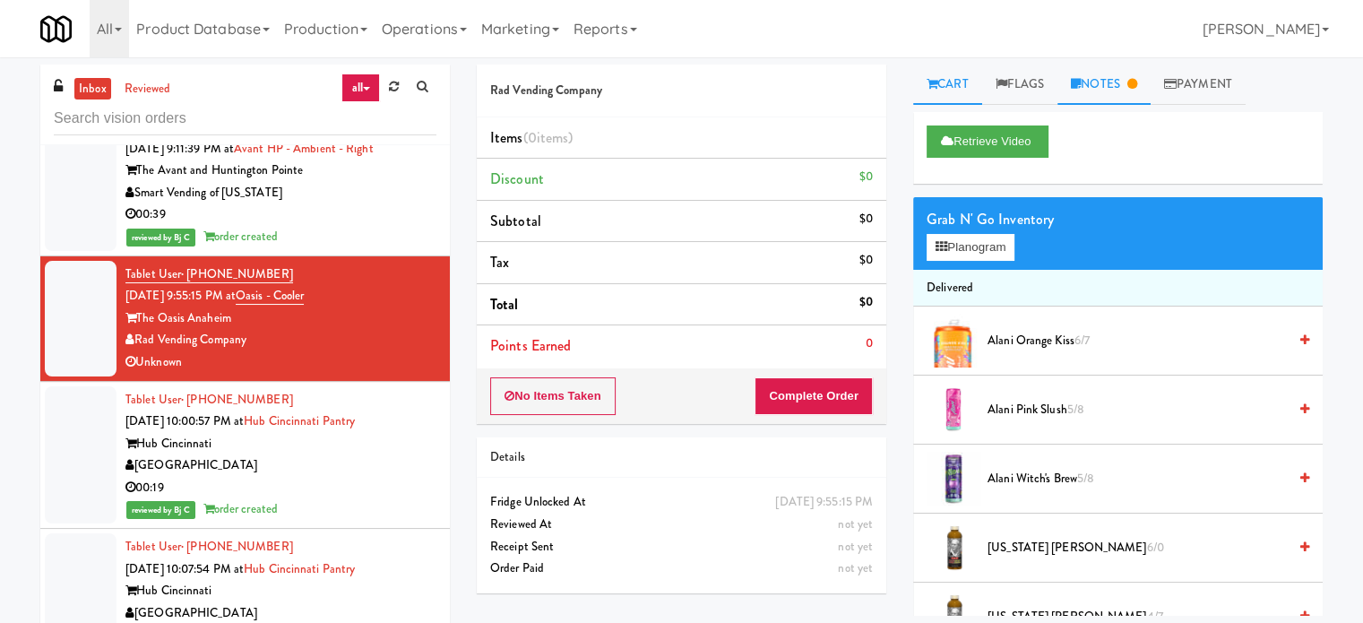
click at [1111, 82] on link "Notes" at bounding box center [1104, 85] width 93 height 40
